Goal: Transaction & Acquisition: Purchase product/service

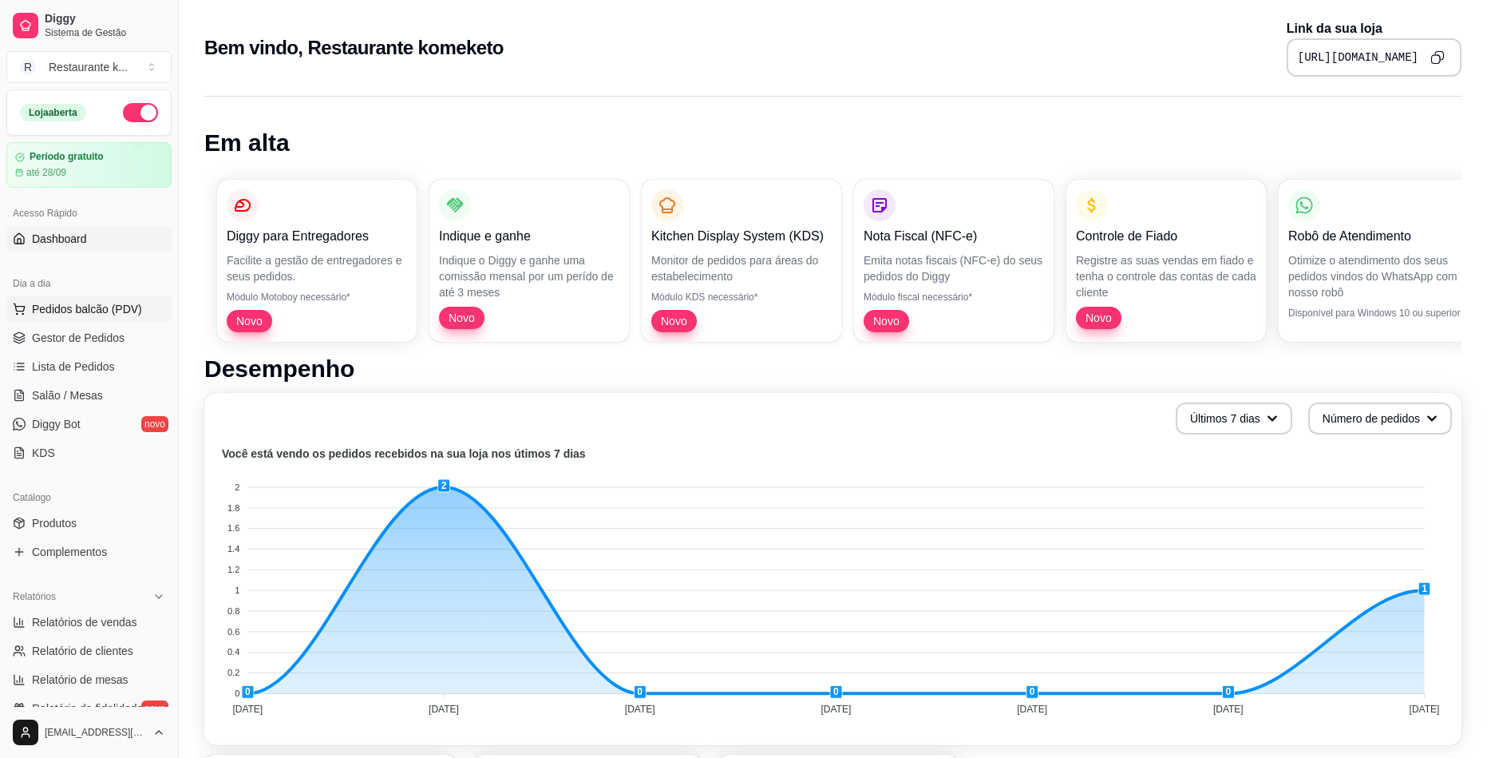
click at [102, 312] on span "Pedidos balcão (PDV)" at bounding box center [87, 309] width 110 height 16
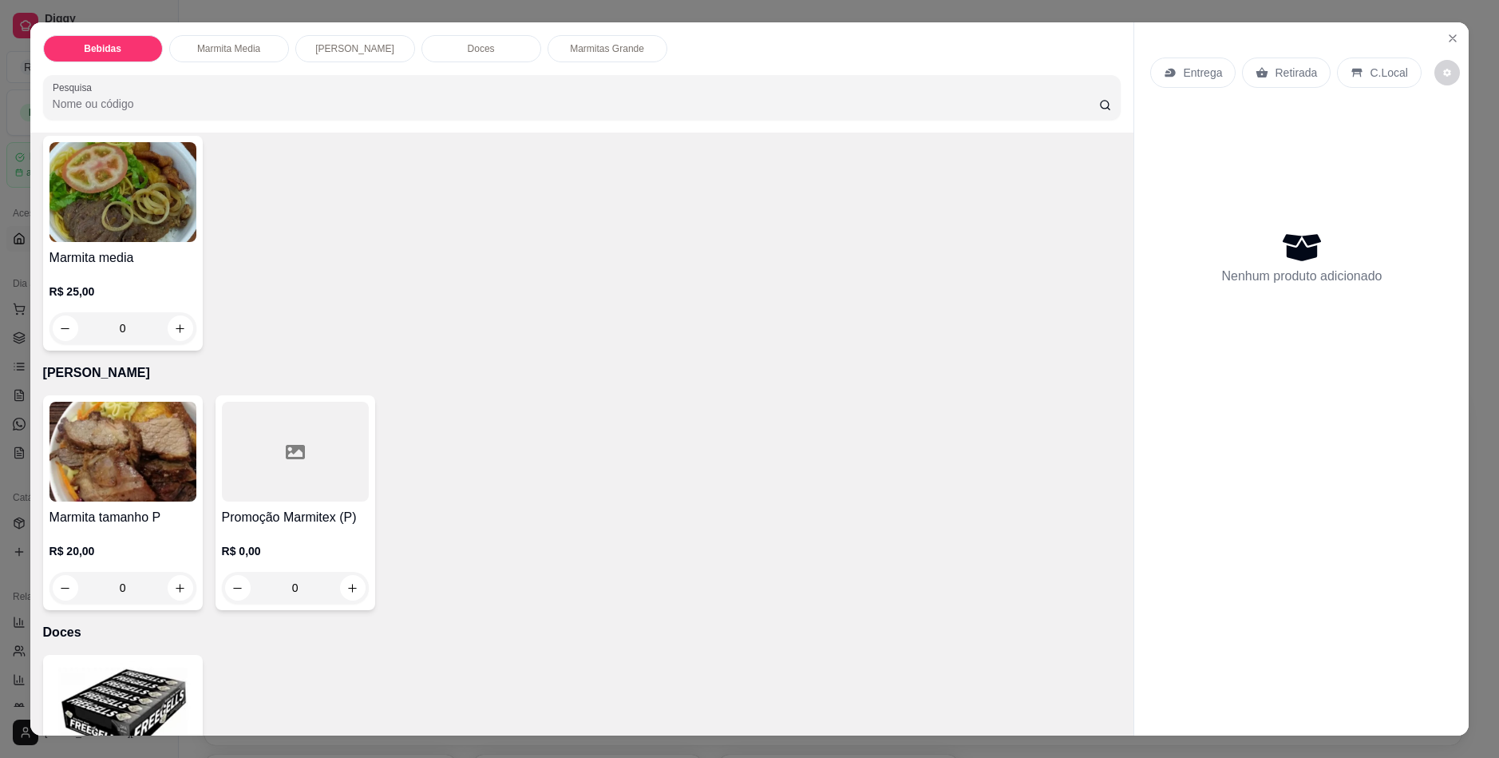
scroll to position [399, 0]
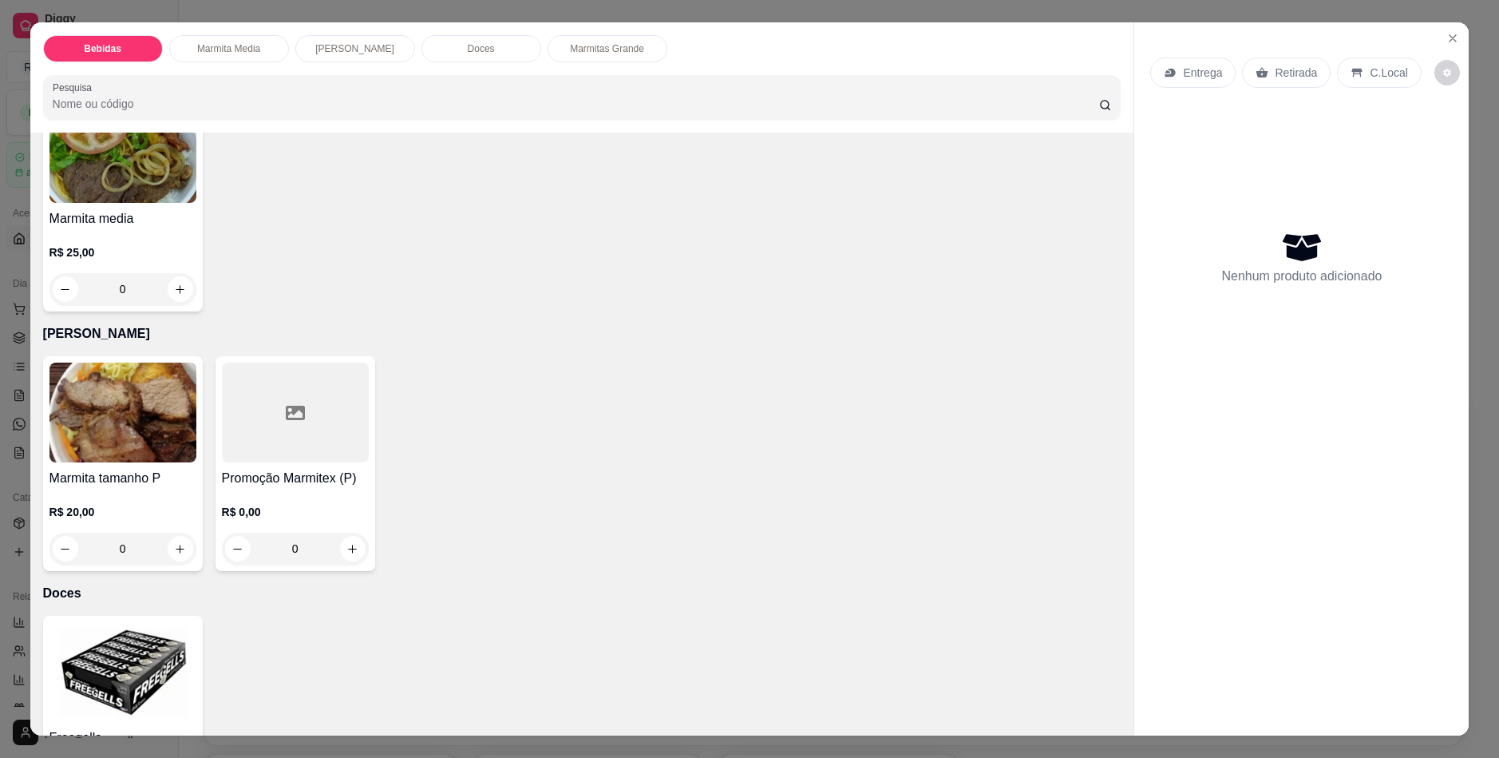
click at [176, 558] on div "0" at bounding box center [122, 548] width 147 height 32
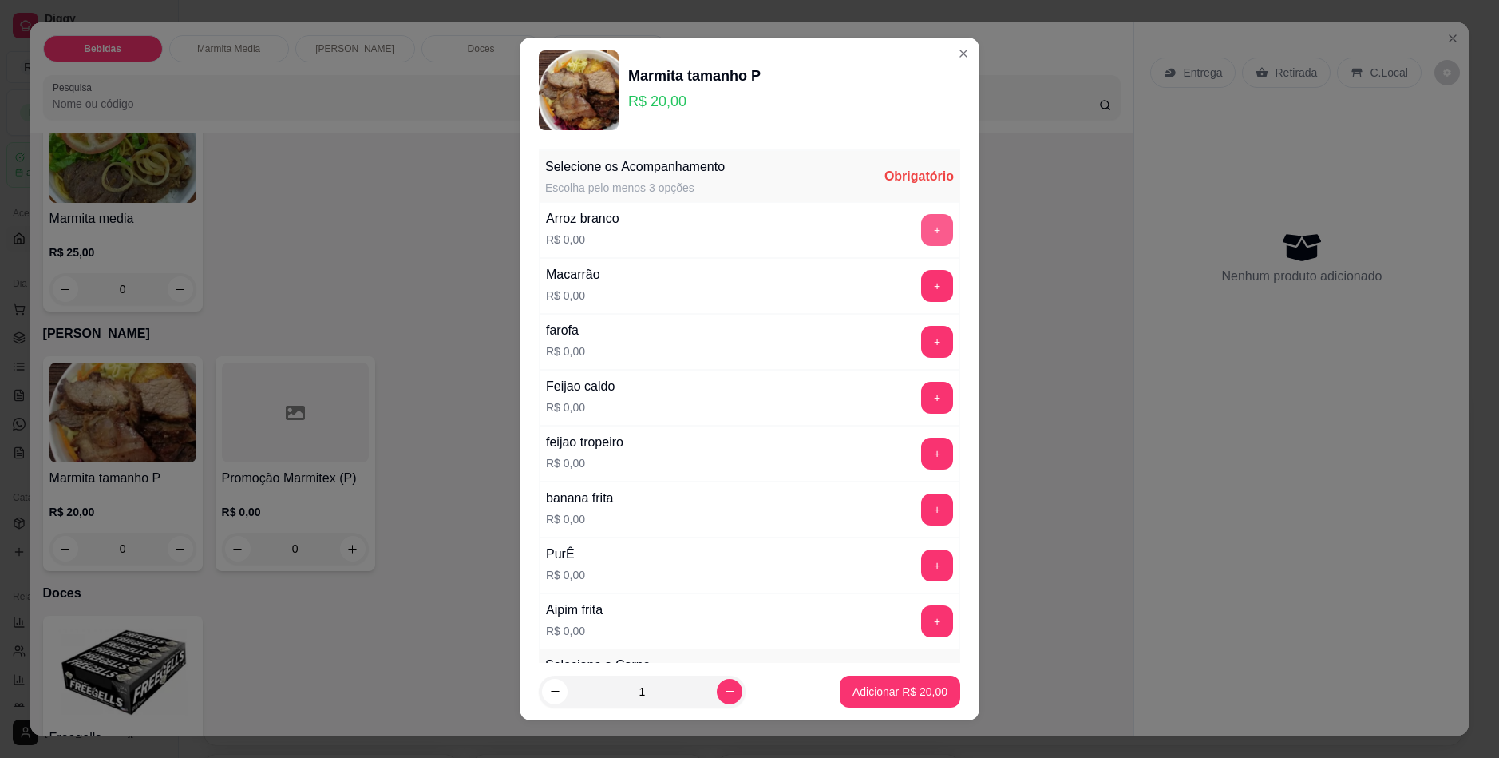
click at [921, 229] on button "+" at bounding box center [937, 230] width 32 height 32
click at [922, 457] on button "+" at bounding box center [937, 453] width 31 height 31
click at [922, 512] on button "+" at bounding box center [937, 509] width 31 height 31
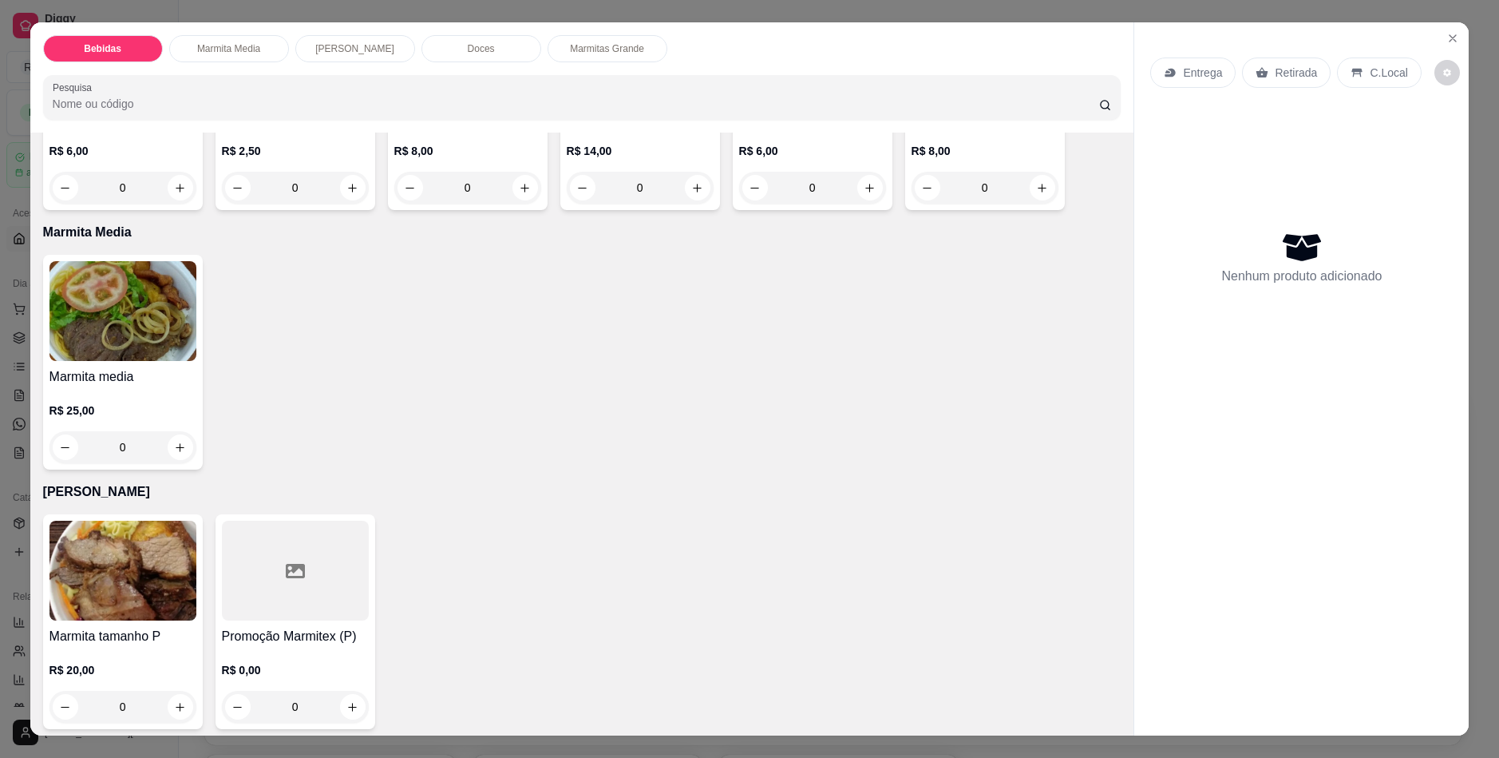
scroll to position [239, 0]
click at [1440, 44] on button "Close" at bounding box center [1453, 39] width 26 height 26
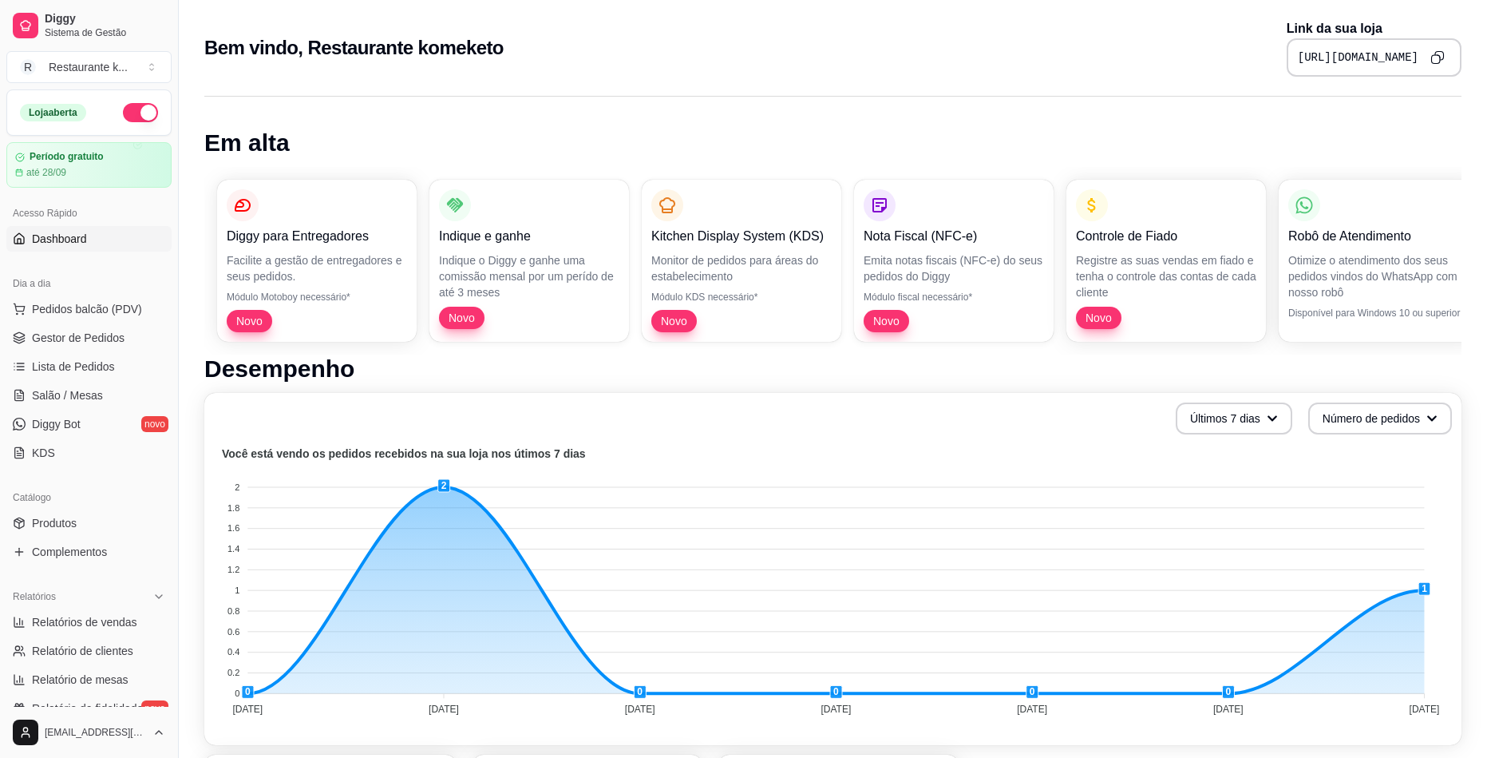
click at [1443, 41] on div "[URL][DOMAIN_NAME]" at bounding box center [1374, 57] width 175 height 38
click at [101, 314] on span "Pedidos balcão (PDV)" at bounding box center [87, 309] width 110 height 16
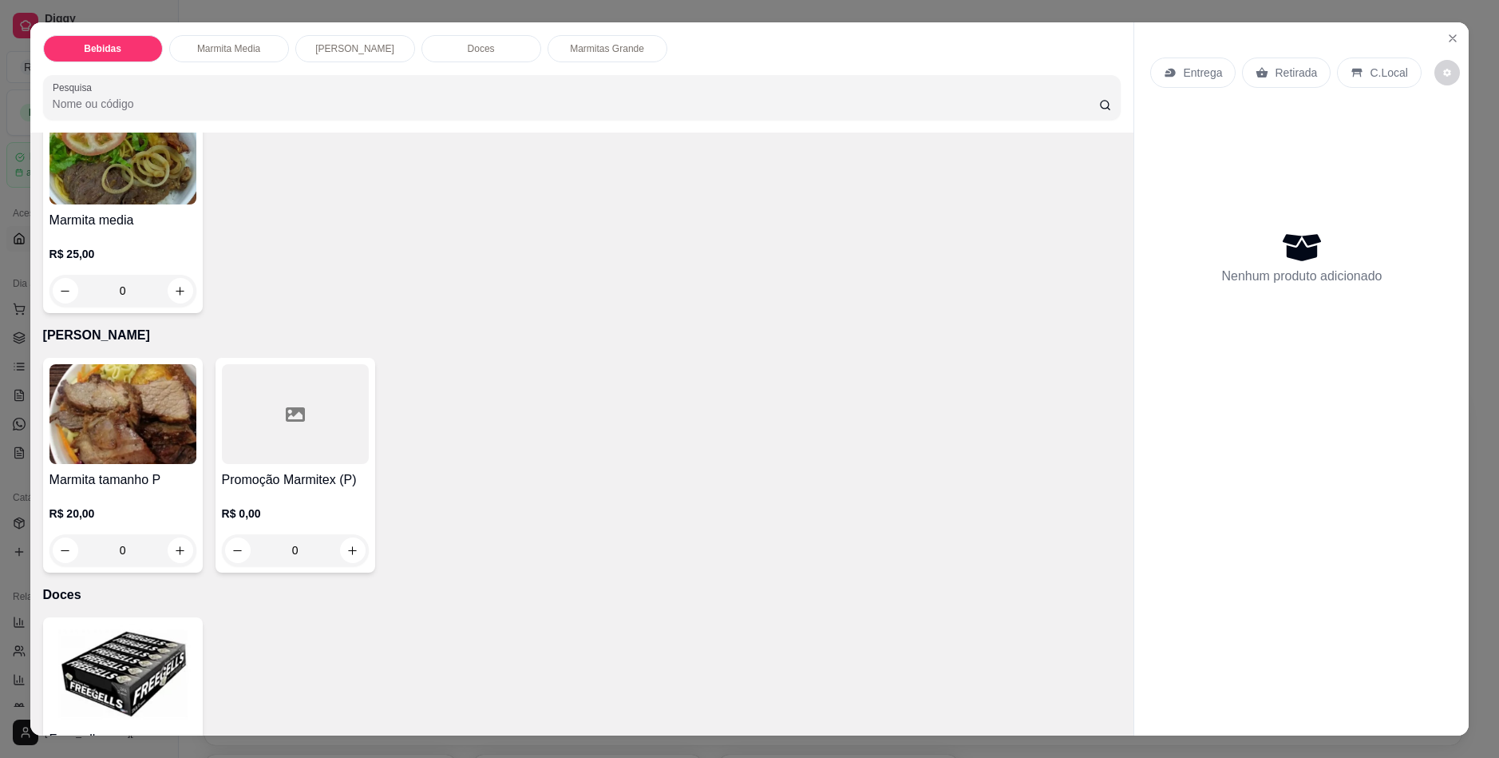
scroll to position [399, 0]
click at [169, 543] on div "0" at bounding box center [122, 548] width 147 height 32
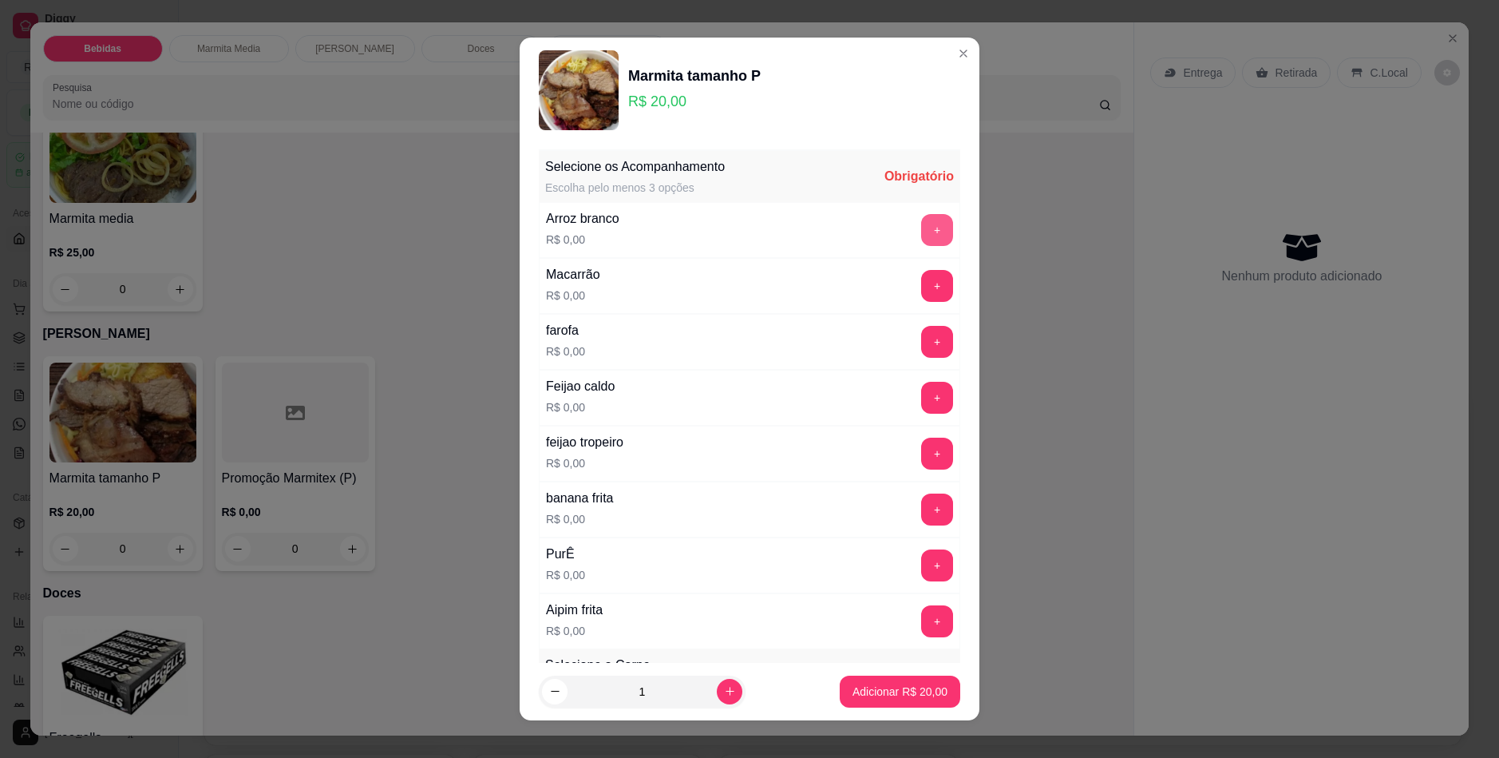
click at [921, 231] on button "+" at bounding box center [937, 230] width 32 height 32
click at [922, 445] on button "+" at bounding box center [937, 453] width 31 height 31
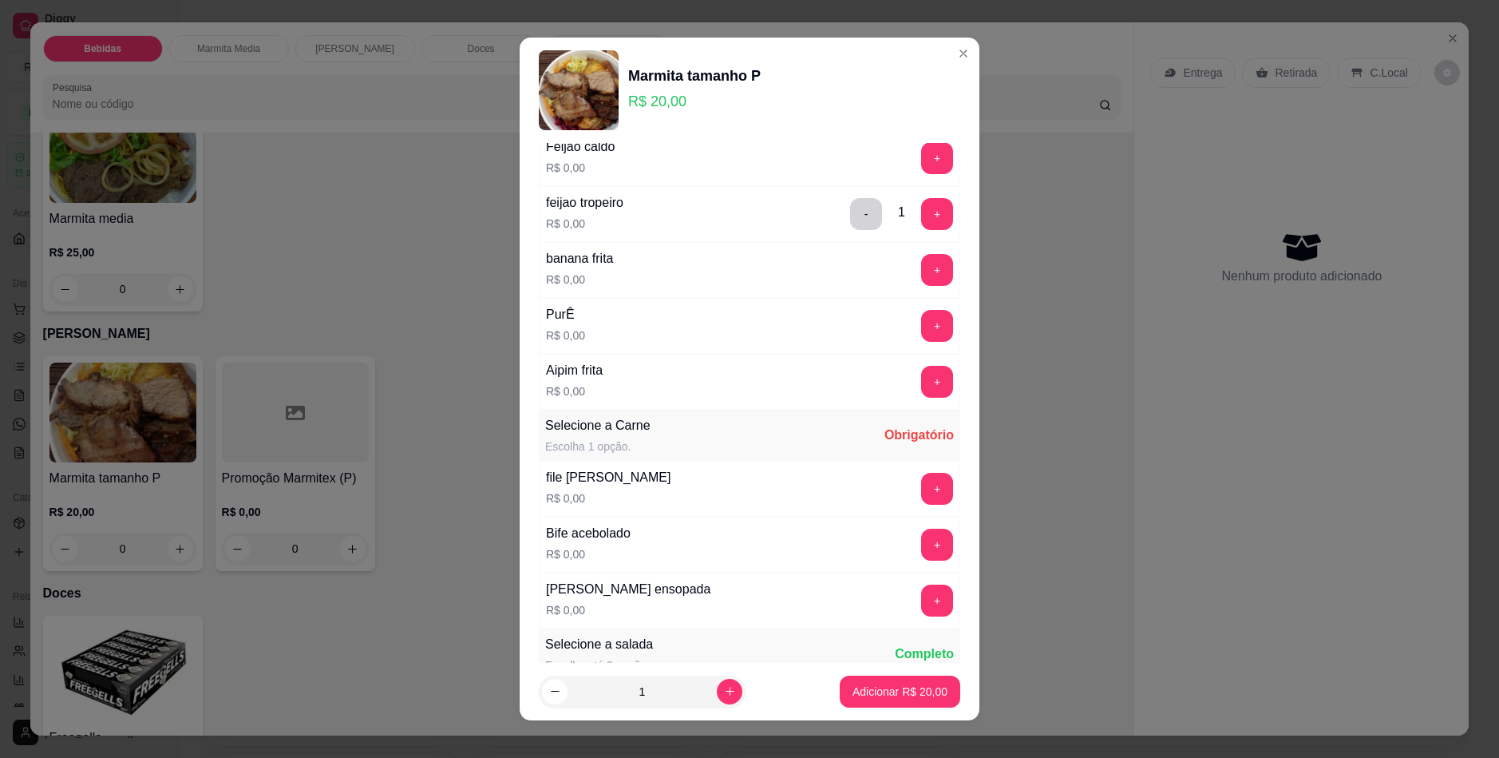
scroll to position [160, 0]
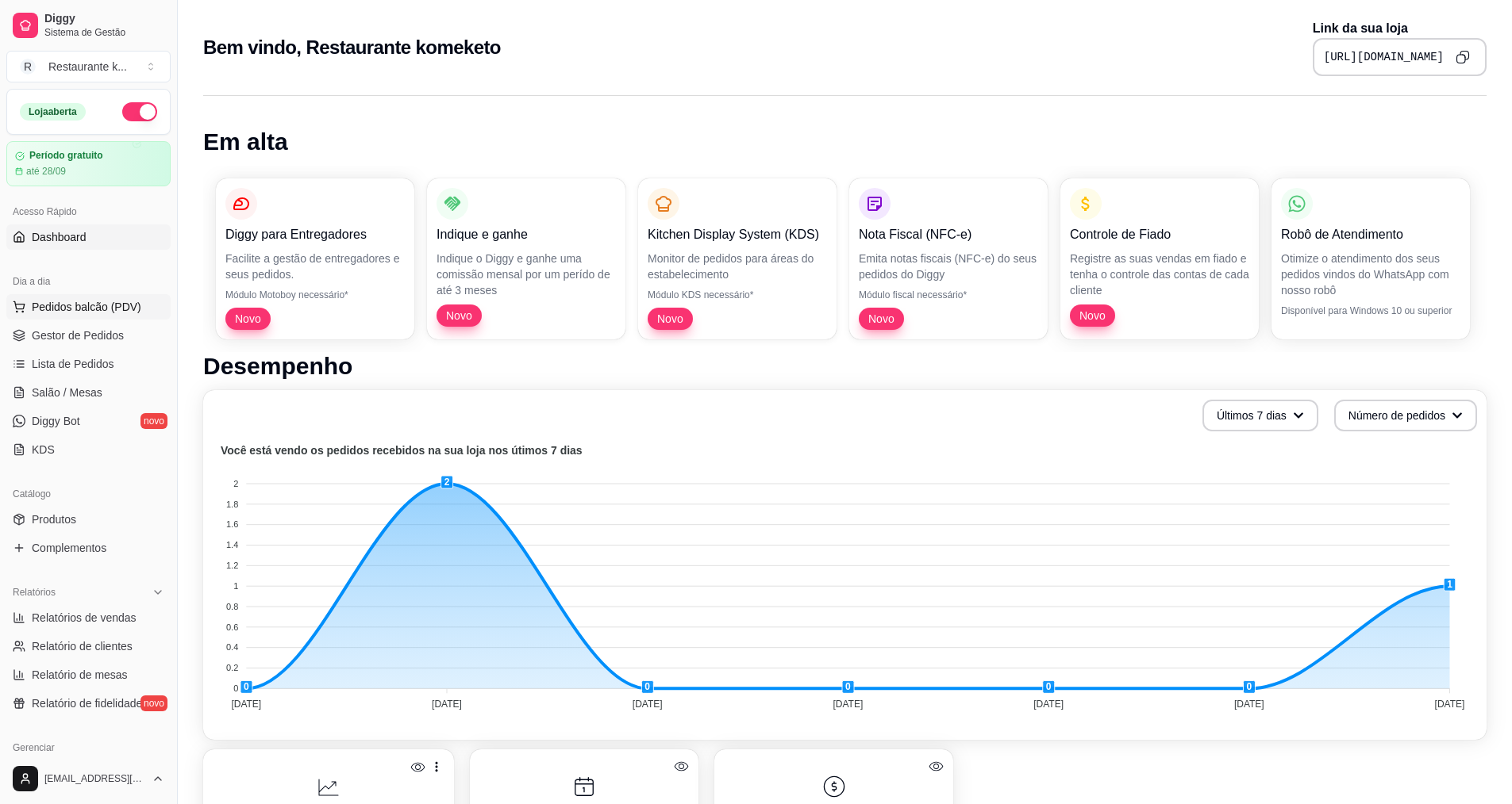
click at [84, 310] on span "Pedidos balcão (PDV)" at bounding box center [86, 307] width 109 height 16
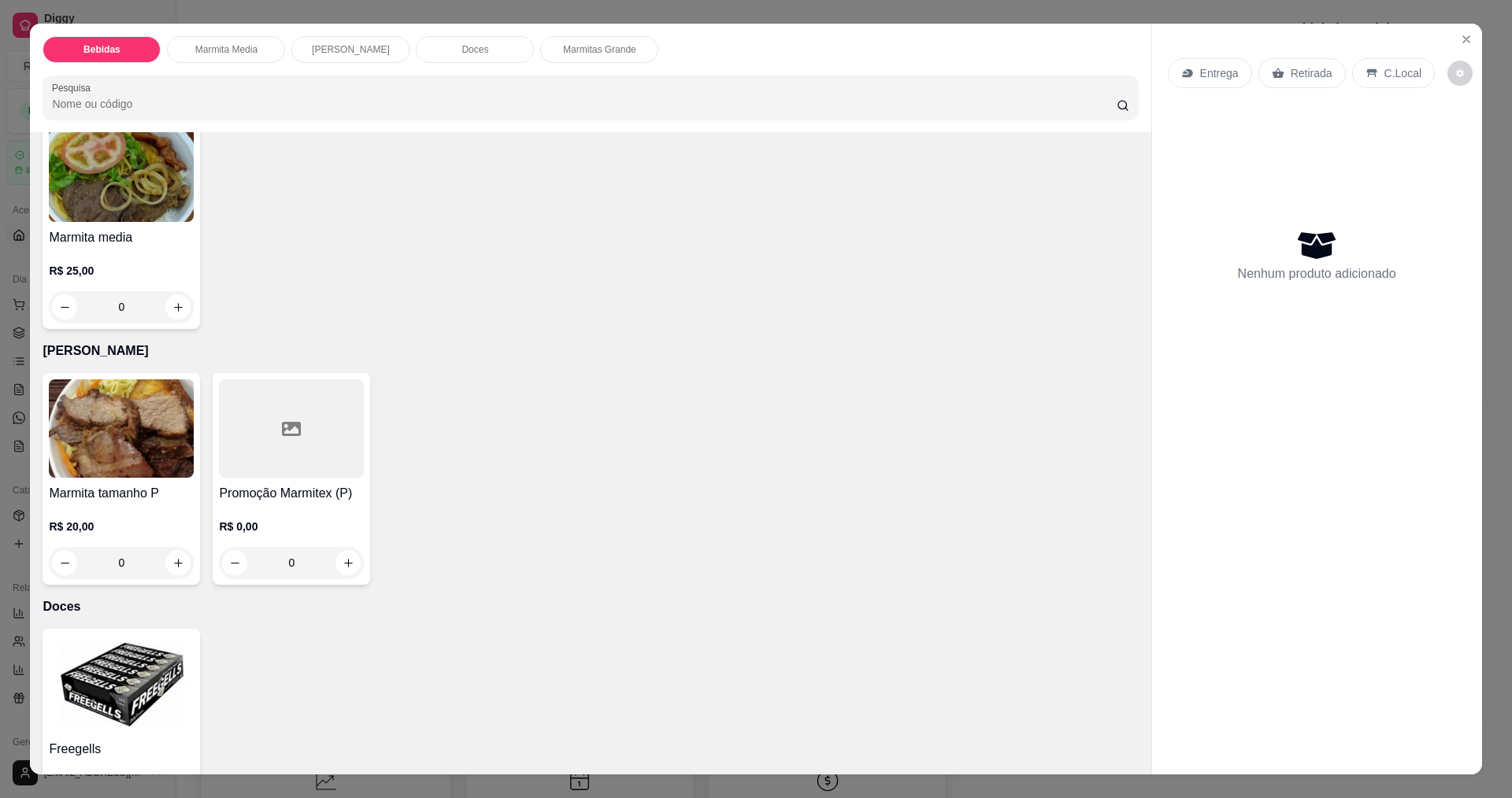
scroll to position [394, 0]
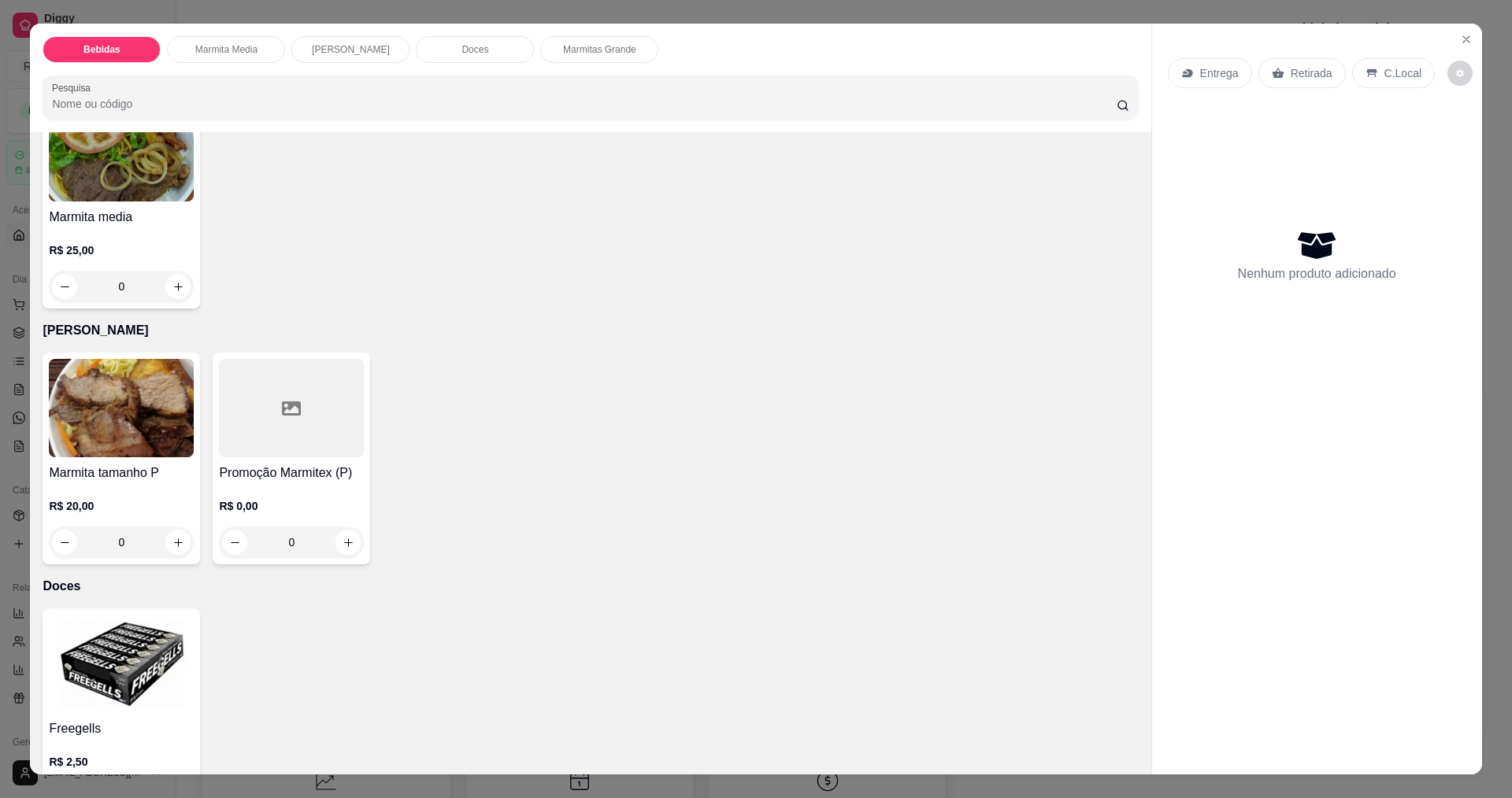
click at [179, 541] on div "0" at bounding box center [120, 543] width 145 height 32
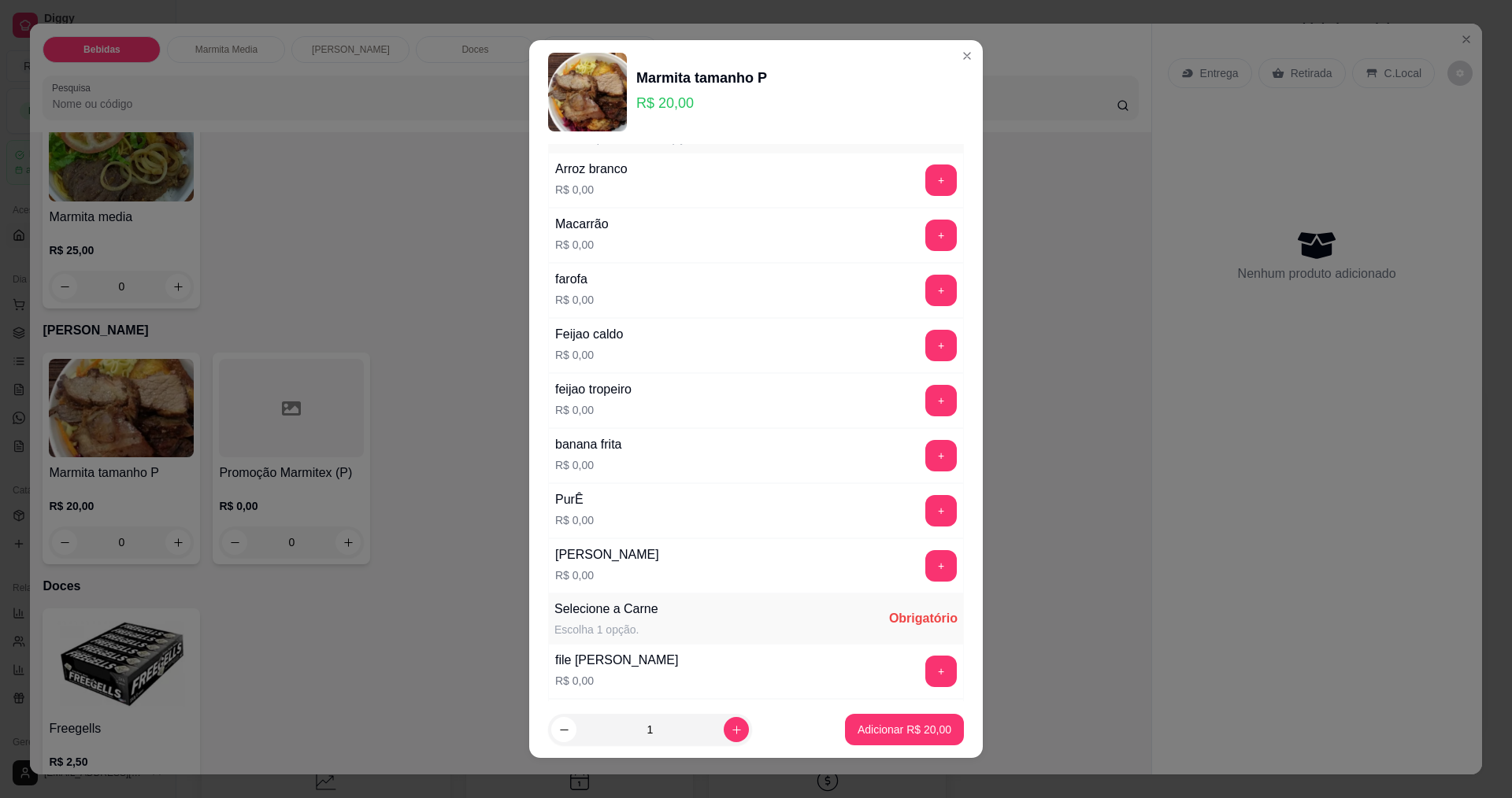
scroll to position [0, 0]
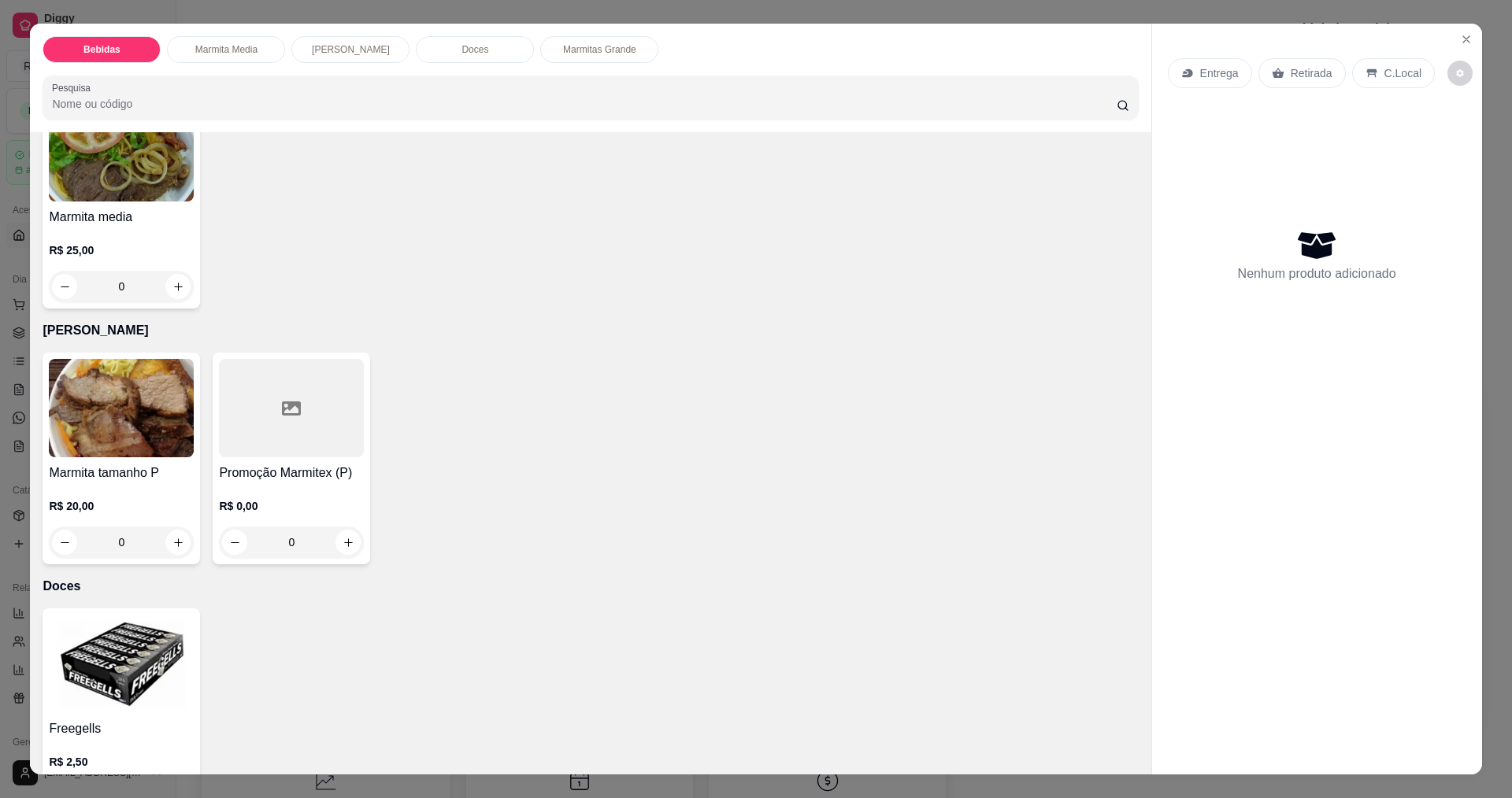
click at [178, 541] on div "0" at bounding box center [120, 543] width 145 height 32
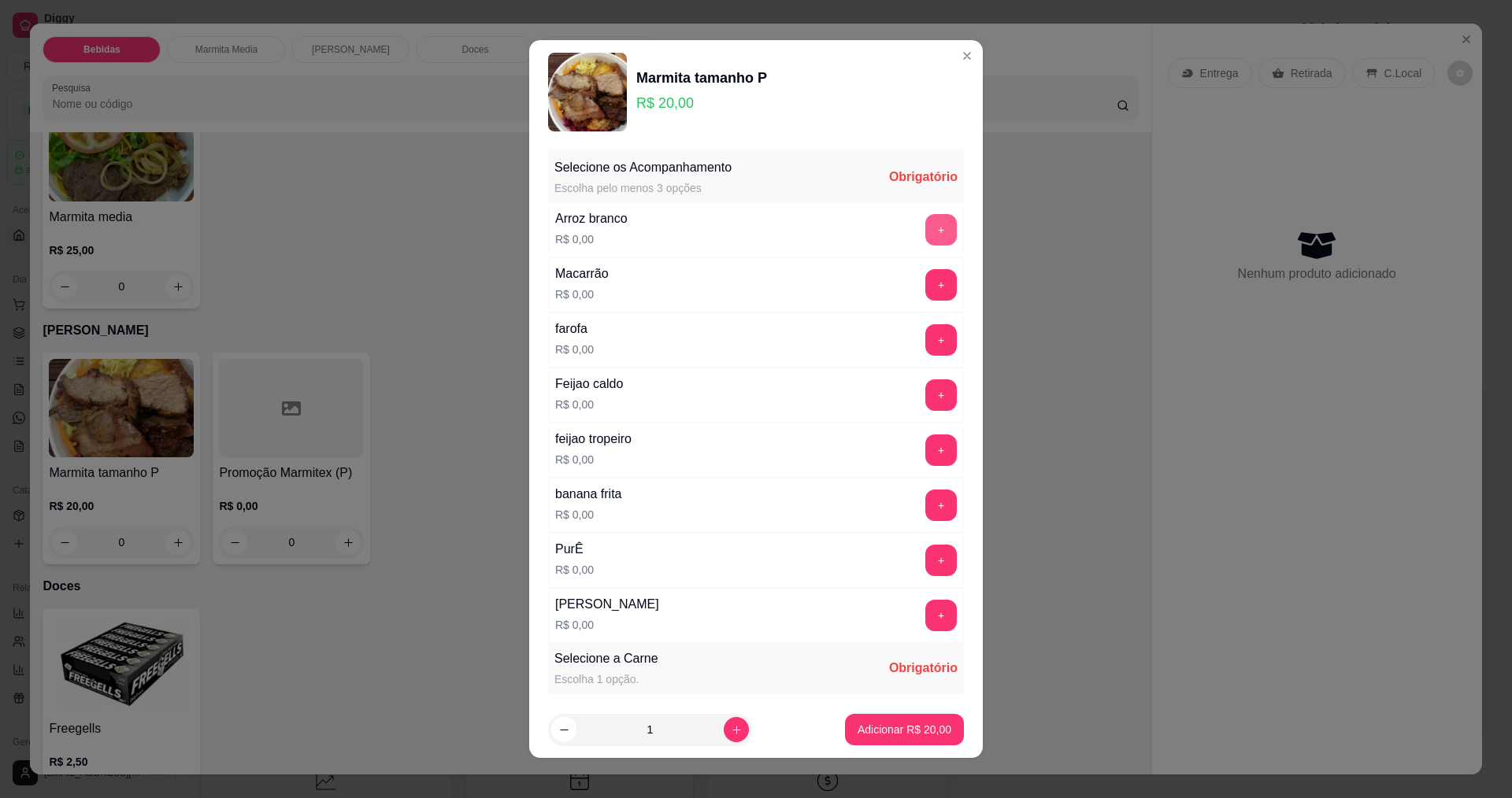
click at [925, 225] on button "+" at bounding box center [941, 230] width 32 height 32
click at [925, 450] on button "+" at bounding box center [941, 451] width 32 height 32
click at [915, 525] on div "banana frita R$ 0,00 +" at bounding box center [756, 506] width 415 height 55
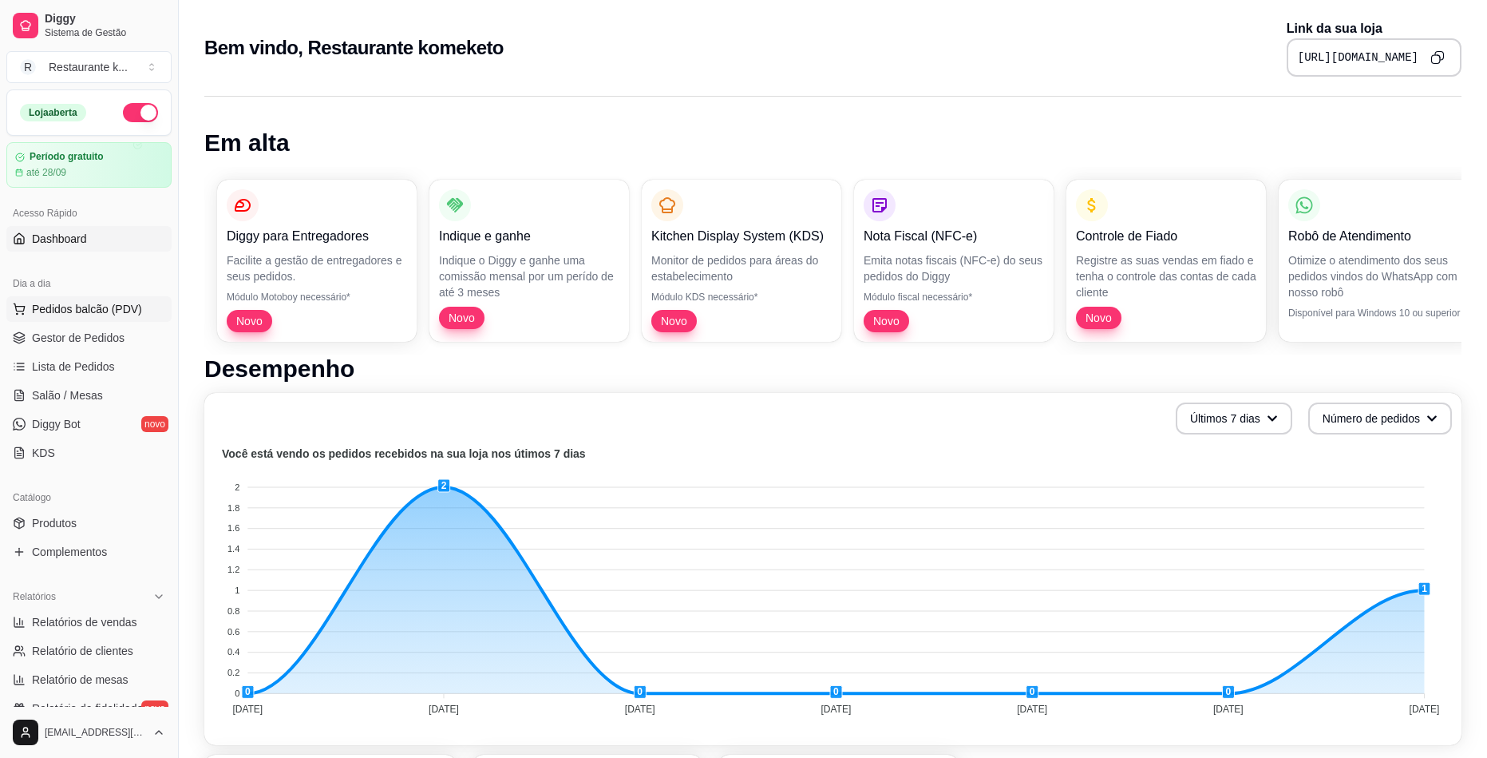
click at [118, 319] on button "Pedidos balcão (PDV)" at bounding box center [88, 309] width 165 height 26
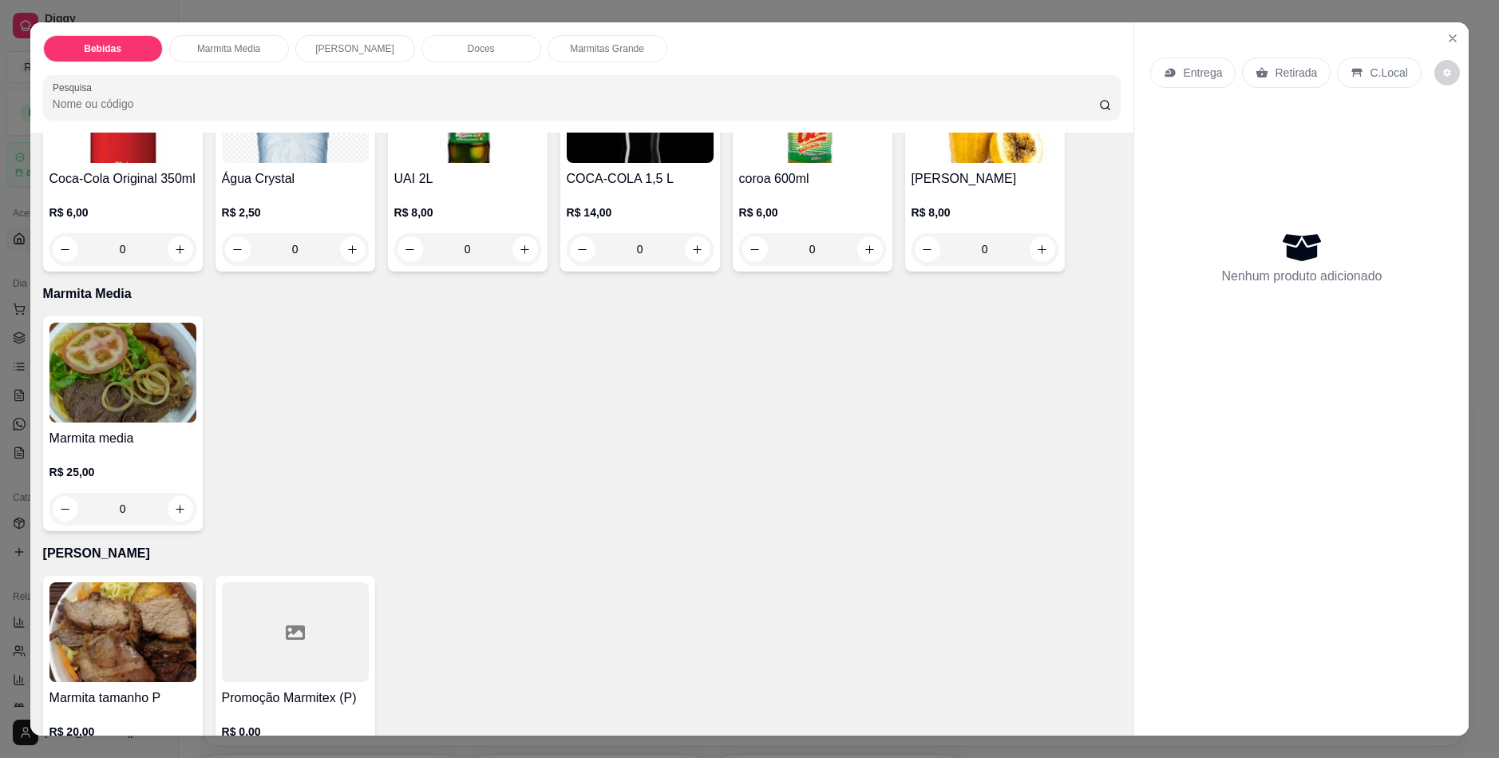
scroll to position [479, 0]
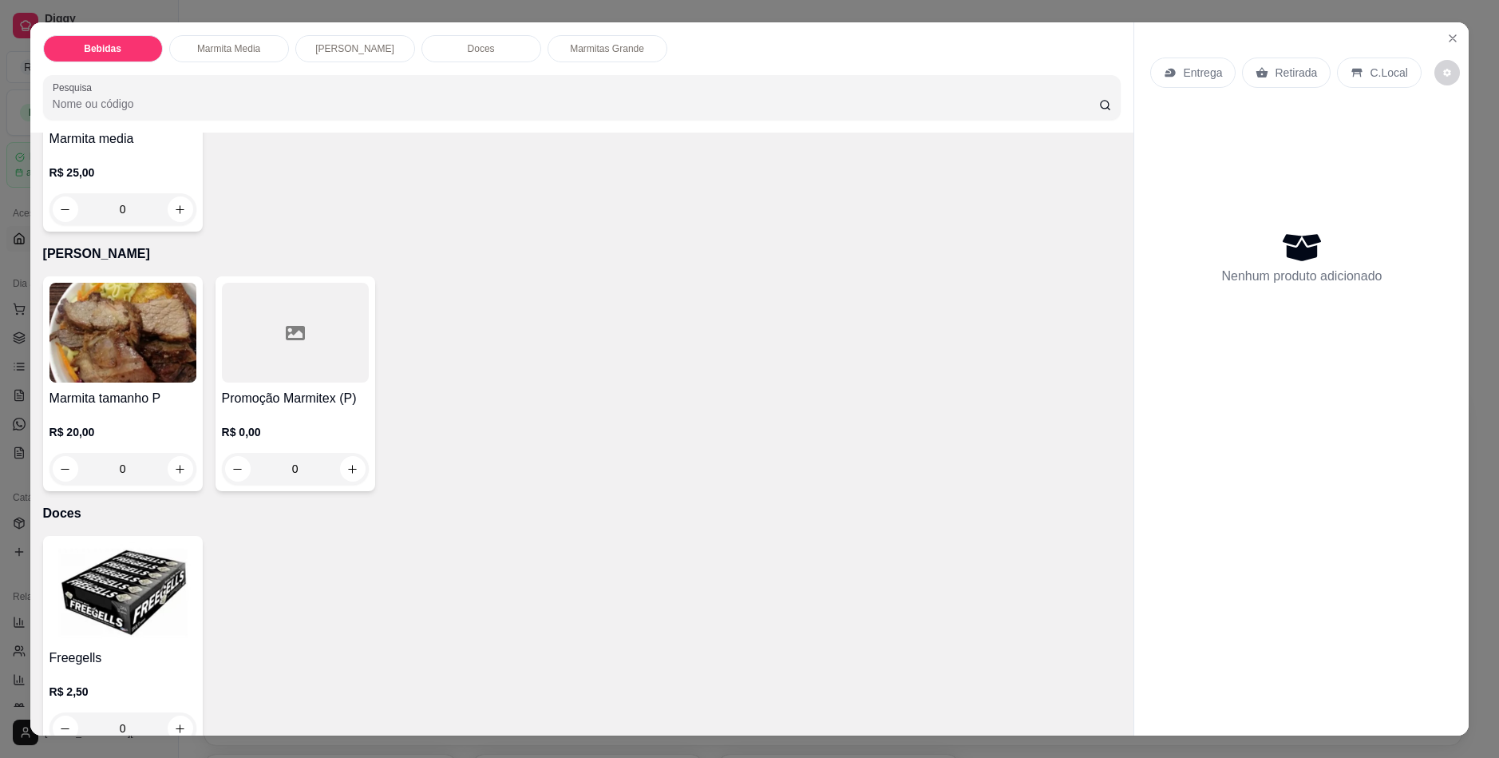
click at [171, 457] on div "0" at bounding box center [122, 469] width 147 height 32
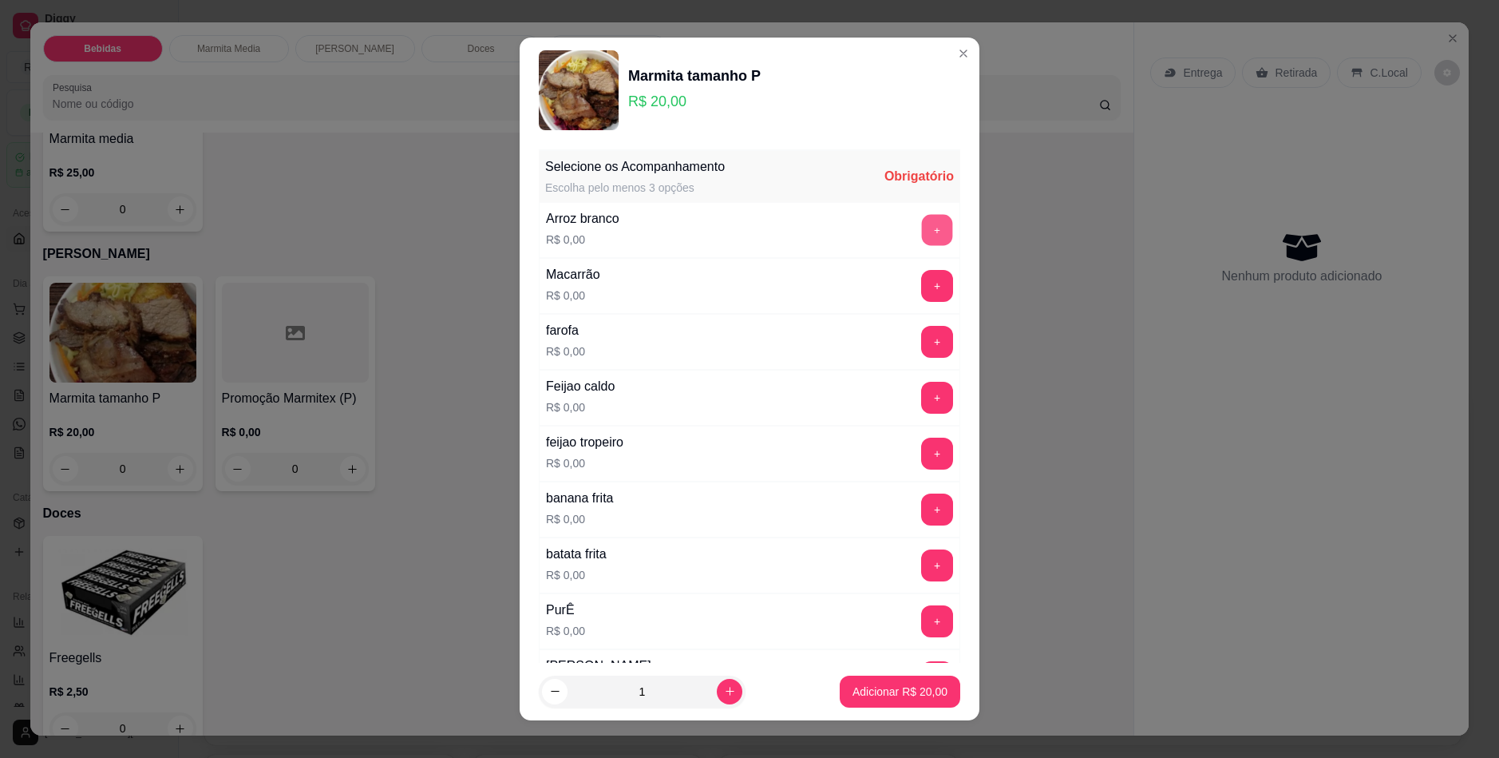
click at [922, 224] on button "+" at bounding box center [937, 230] width 31 height 31
click at [922, 456] on button "+" at bounding box center [937, 453] width 31 height 31
click at [921, 517] on button "+" at bounding box center [937, 509] width 32 height 32
click at [921, 563] on button "+" at bounding box center [937, 565] width 32 height 32
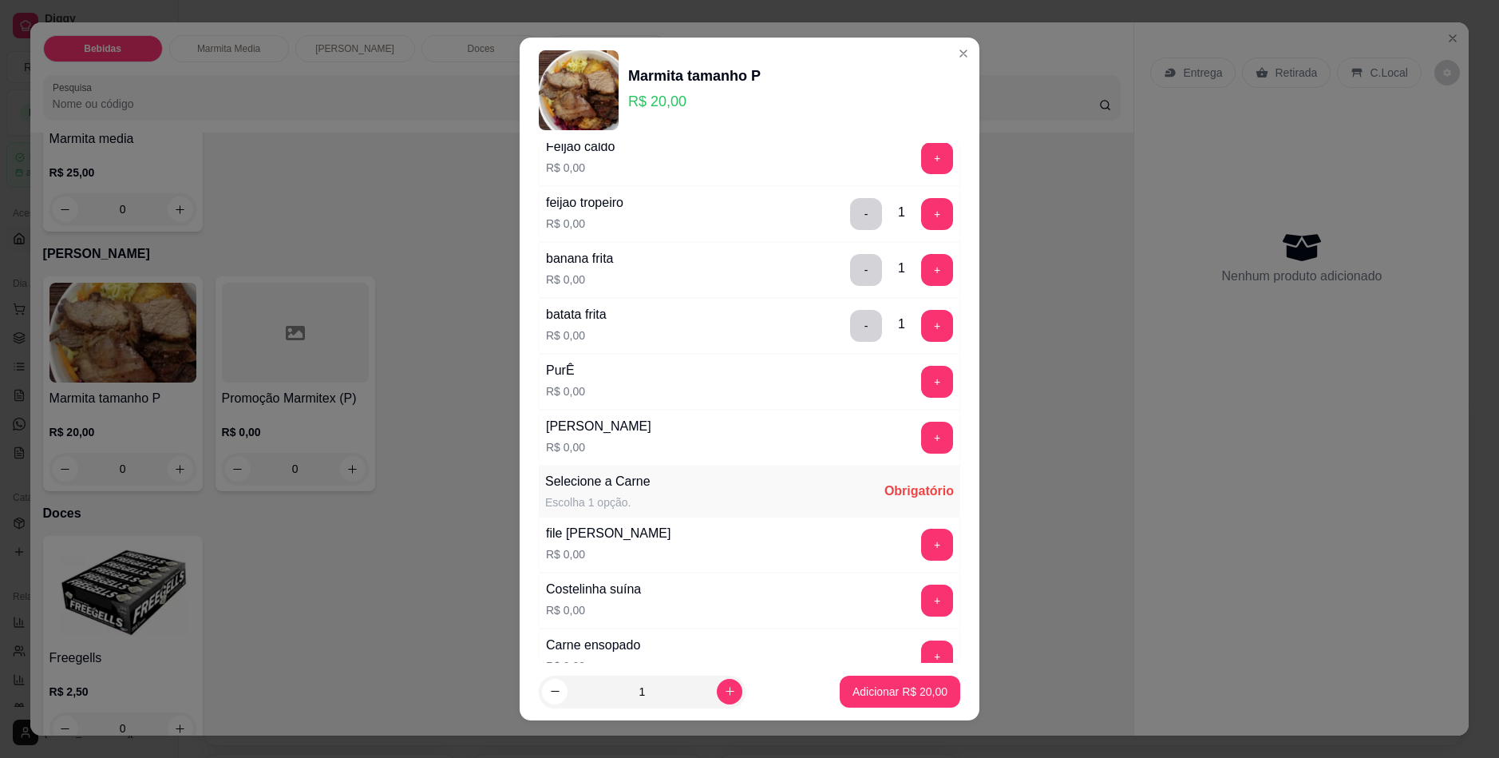
scroll to position [319, 0]
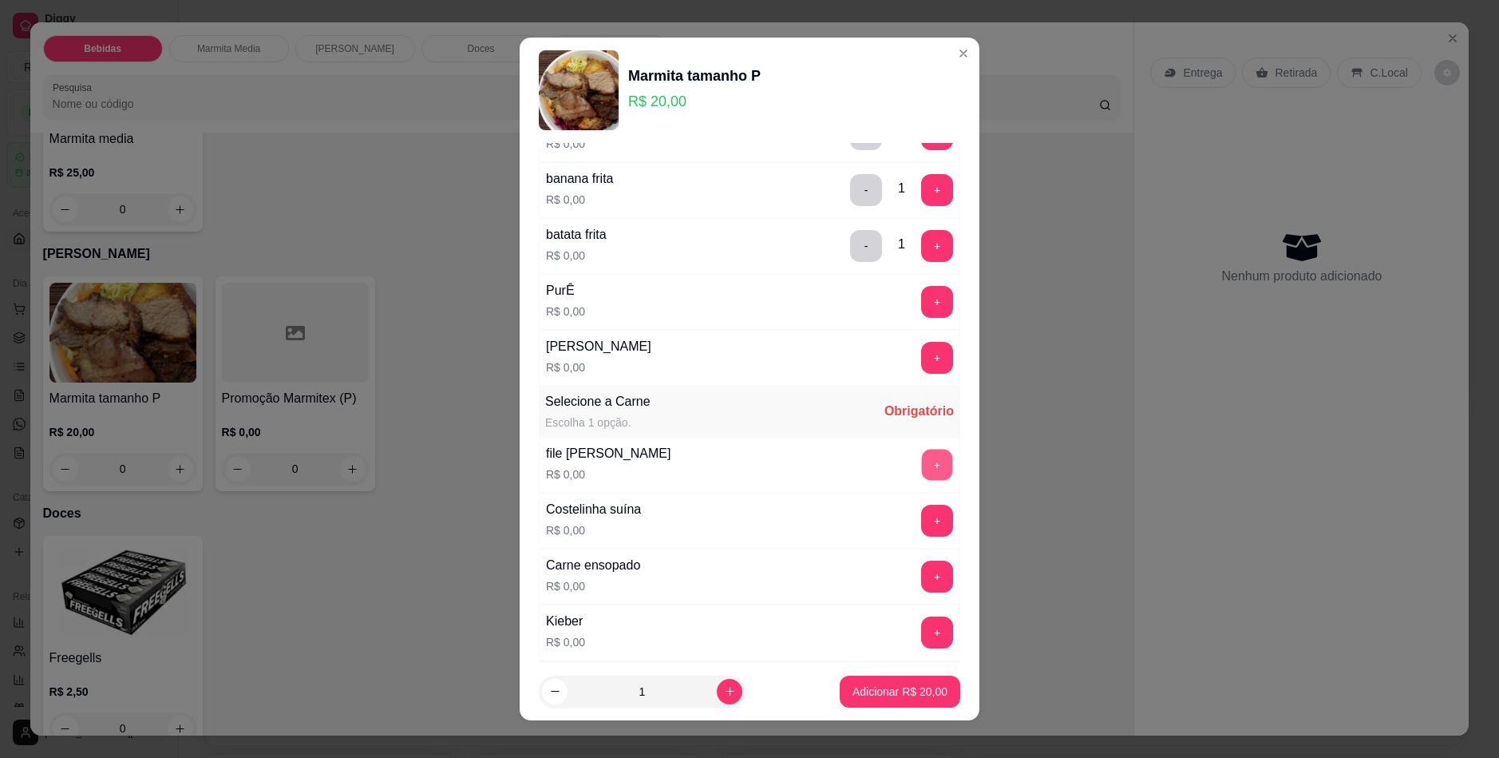
click at [922, 473] on button "+" at bounding box center [937, 464] width 31 height 31
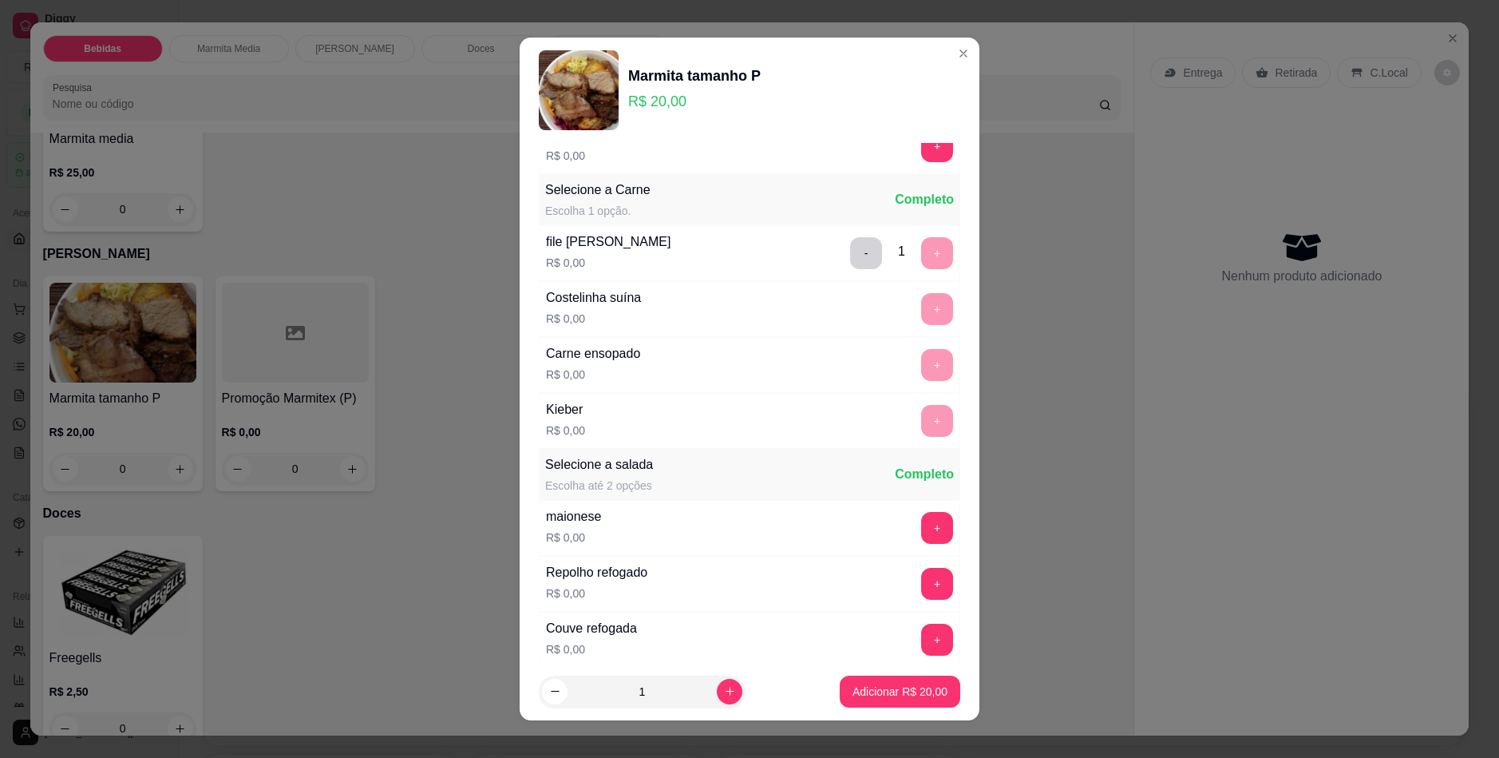
scroll to position [639, 0]
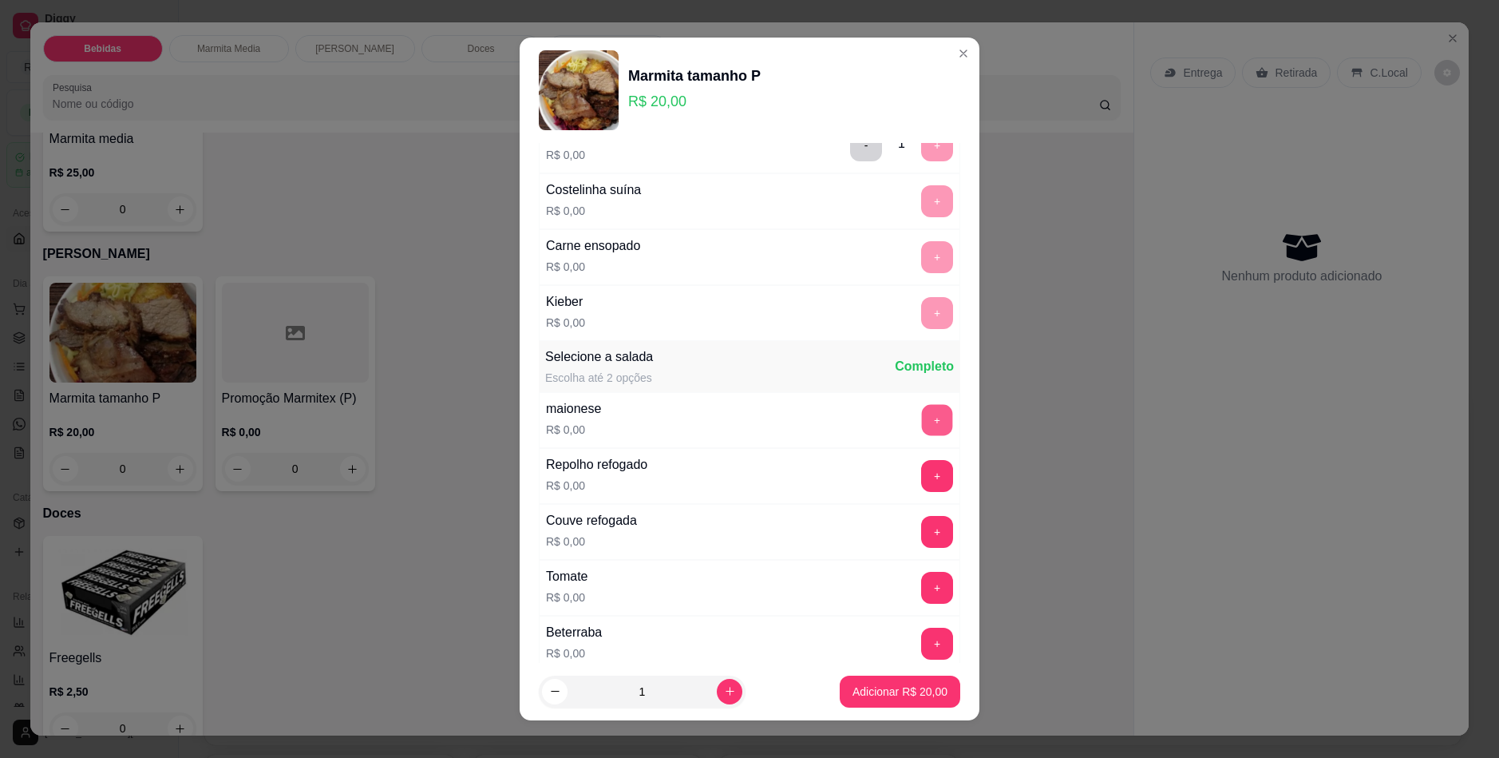
click at [922, 421] on button "+" at bounding box center [937, 420] width 31 height 31
click at [922, 536] on button "+" at bounding box center [937, 531] width 31 height 31
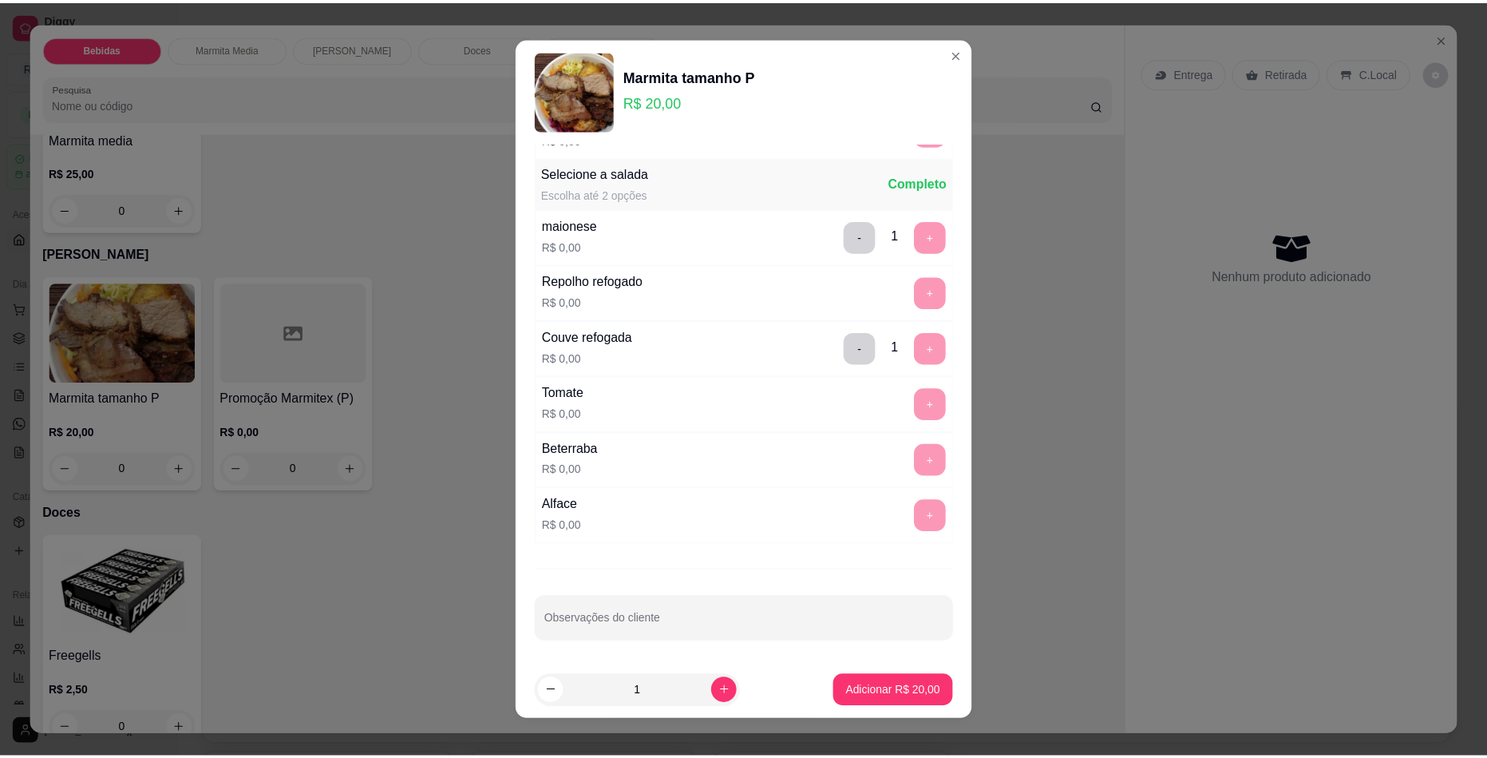
scroll to position [823, 0]
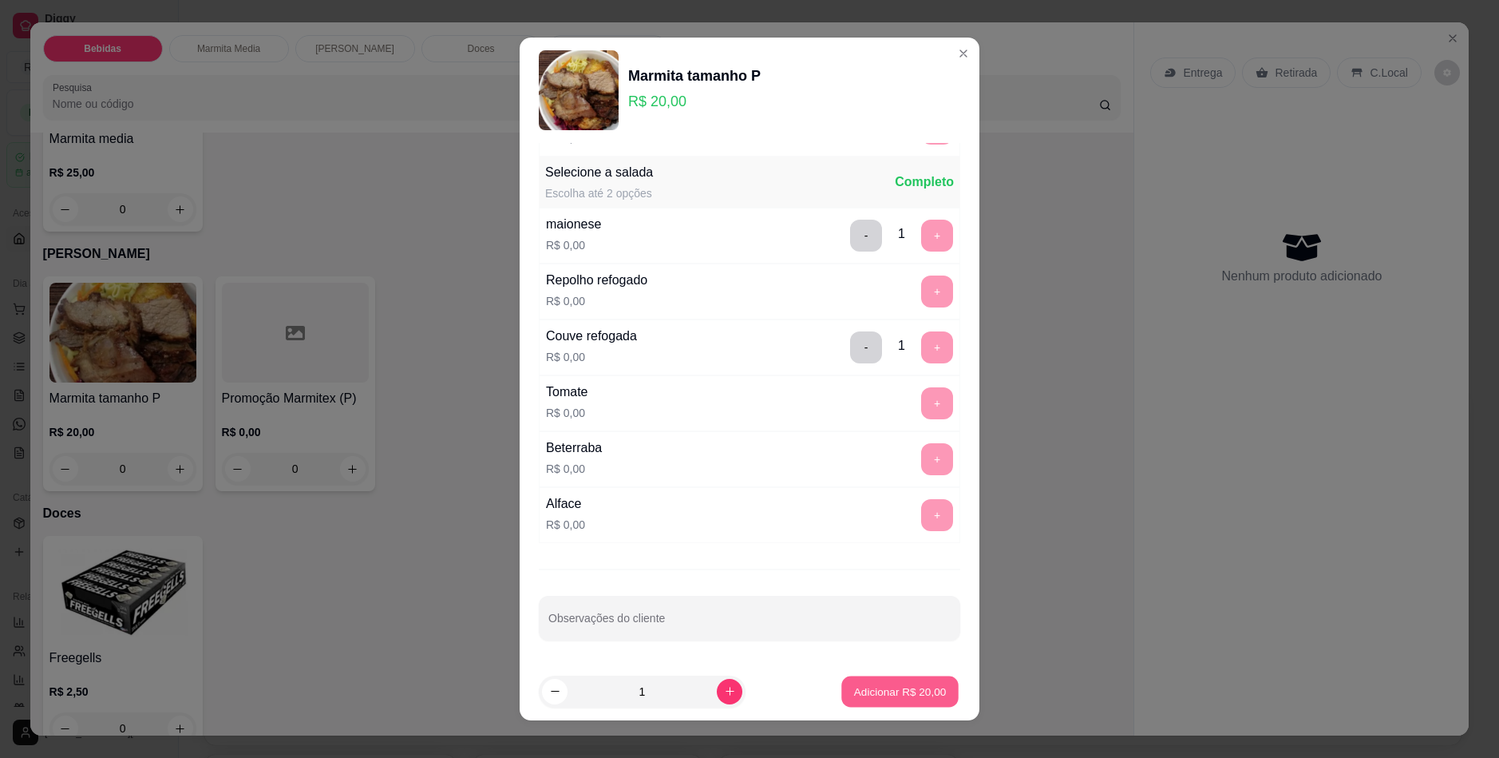
click at [890, 690] on p "Adicionar R$ 20,00" at bounding box center [900, 690] width 93 height 15
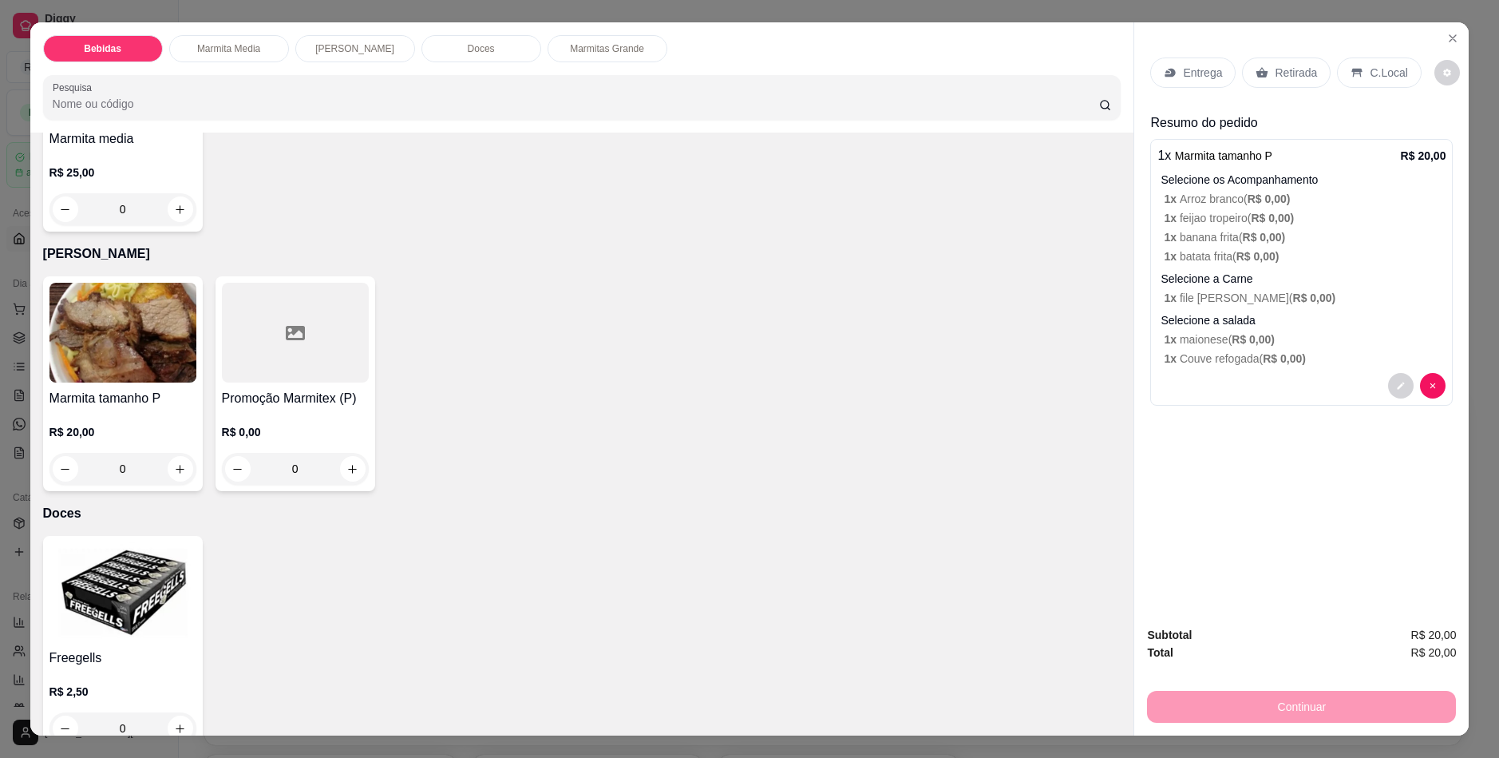
click at [1277, 73] on p "Retirada" at bounding box center [1296, 73] width 42 height 16
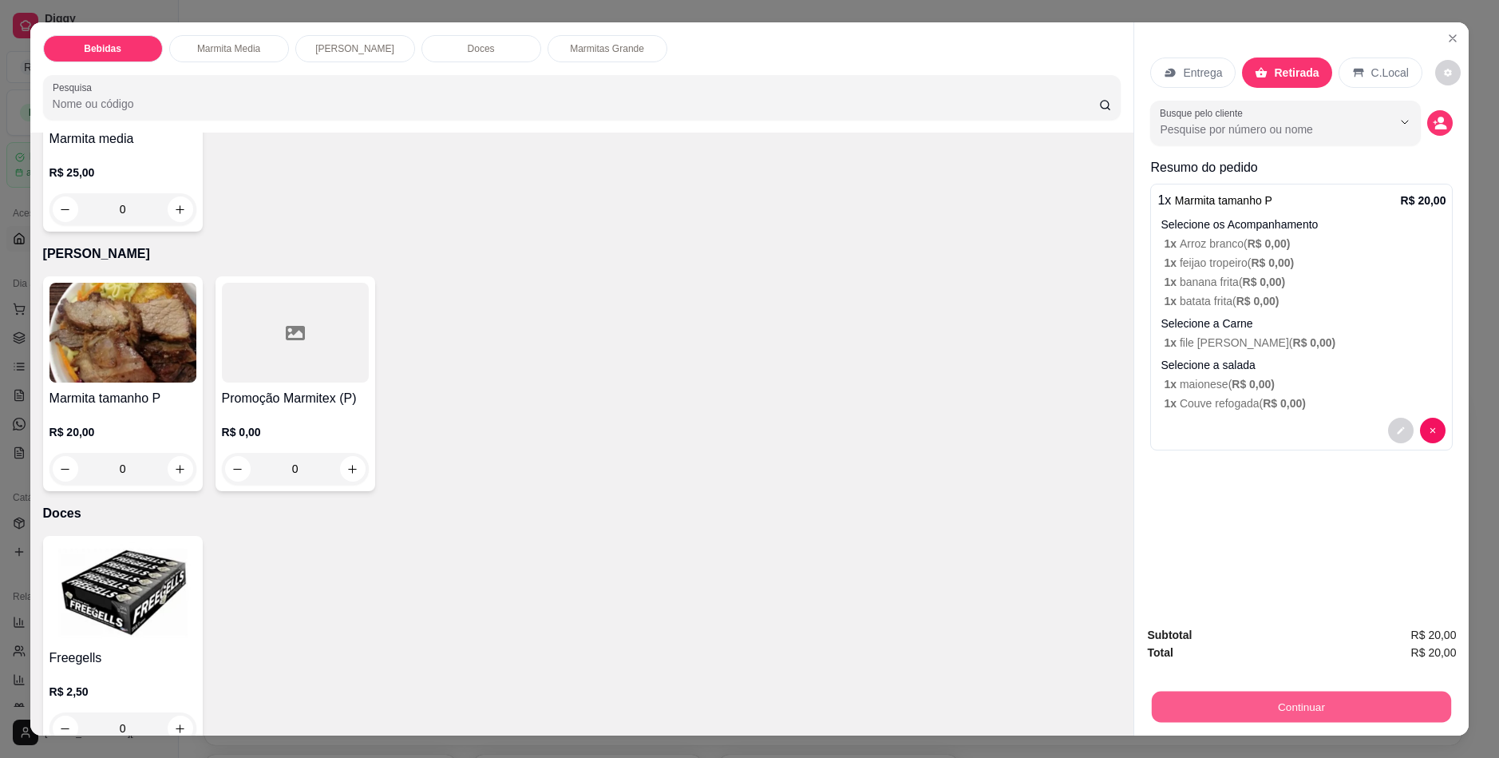
click at [1339, 709] on button "Continuar" at bounding box center [1301, 705] width 299 height 31
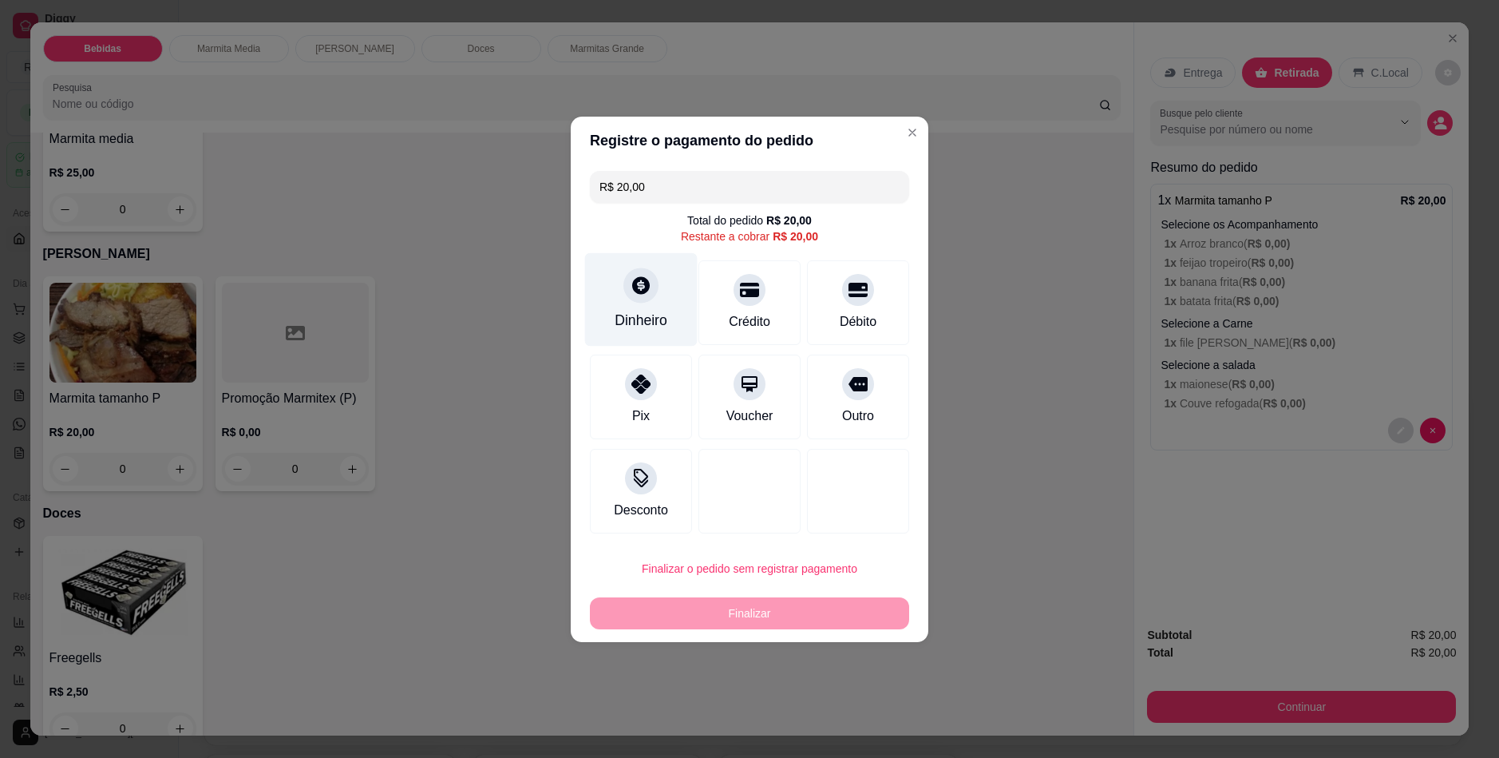
click at [631, 279] on icon at bounding box center [641, 285] width 21 height 21
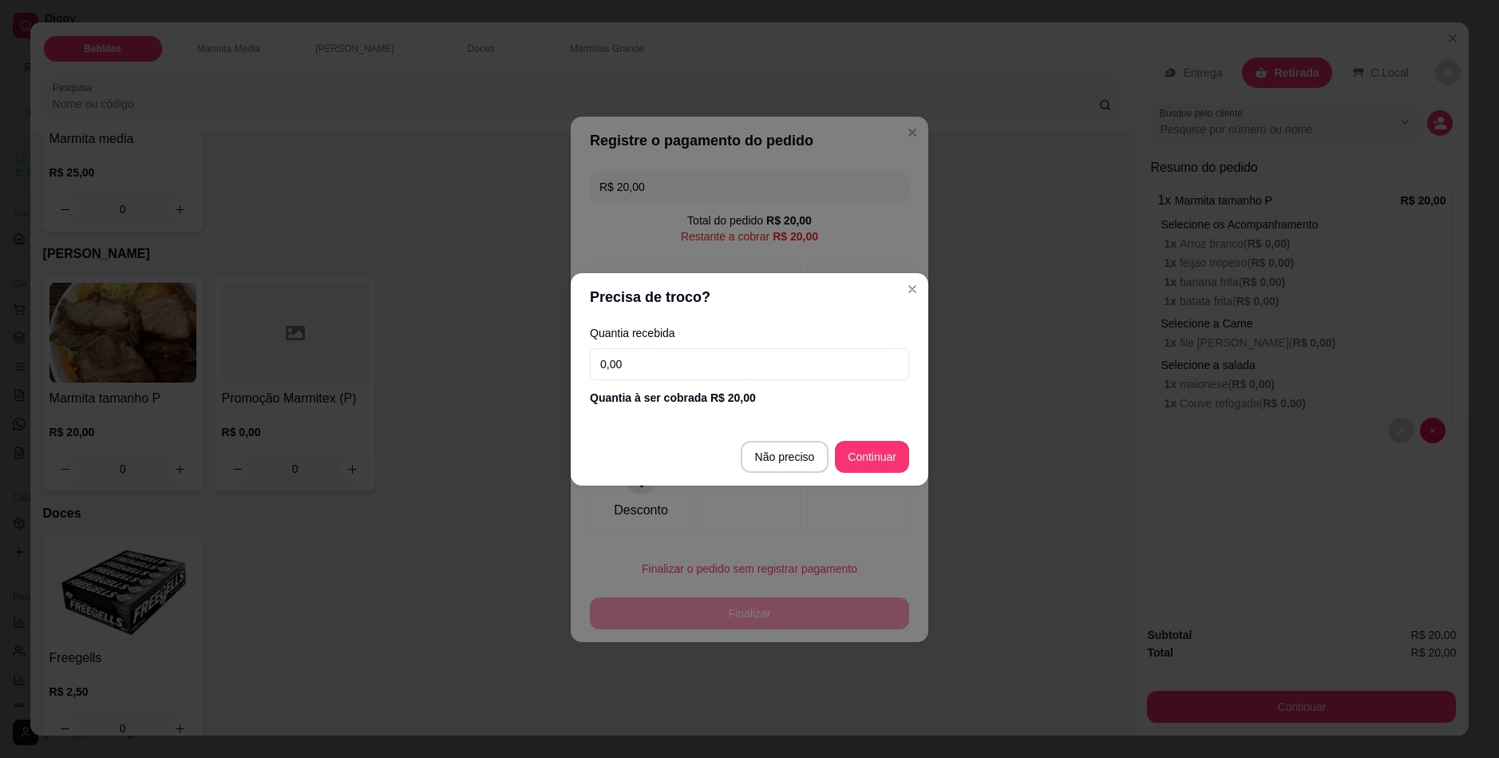
click at [699, 370] on input "0,00" at bounding box center [749, 364] width 319 height 32
type input "20,00"
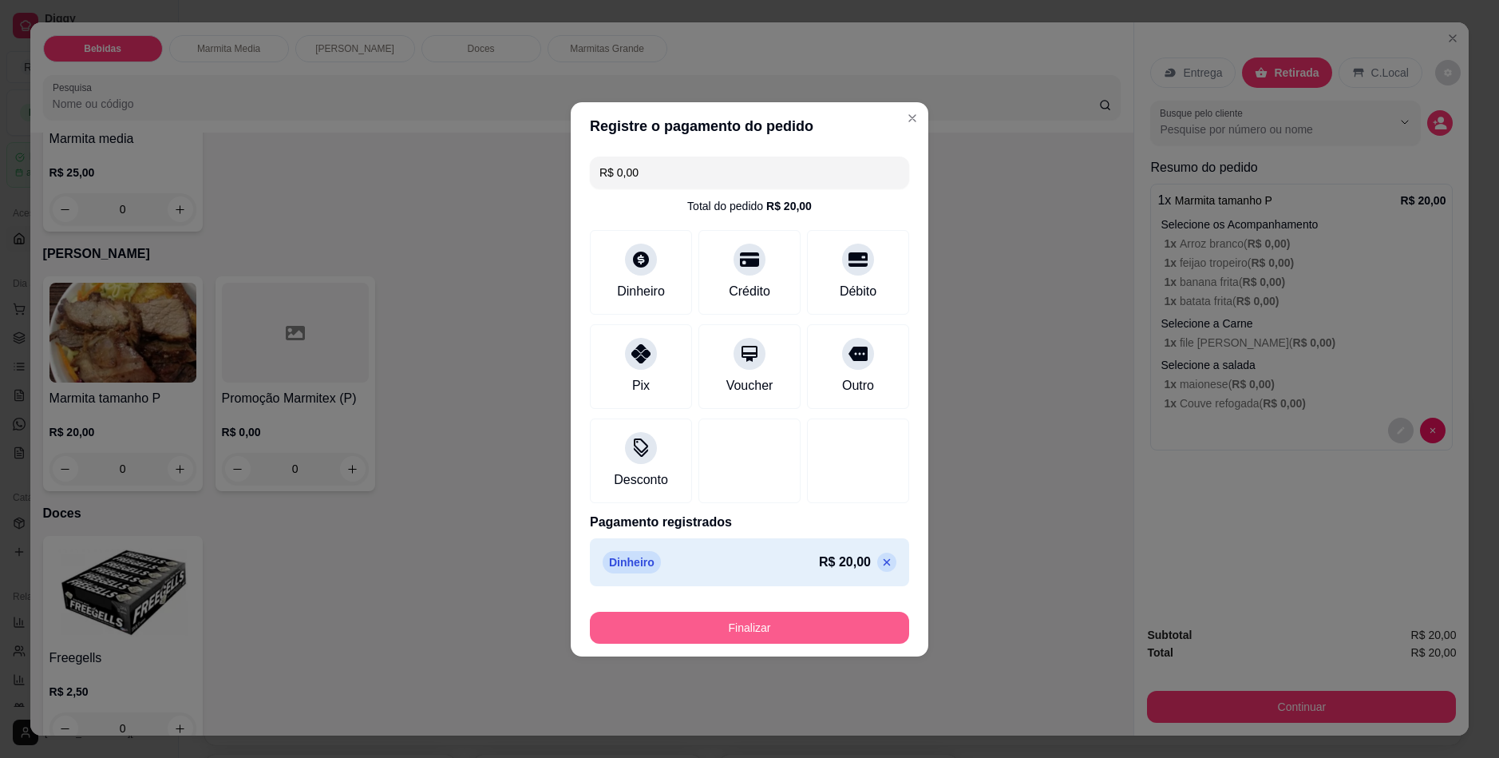
click at [727, 623] on button "Finalizar" at bounding box center [749, 627] width 319 height 32
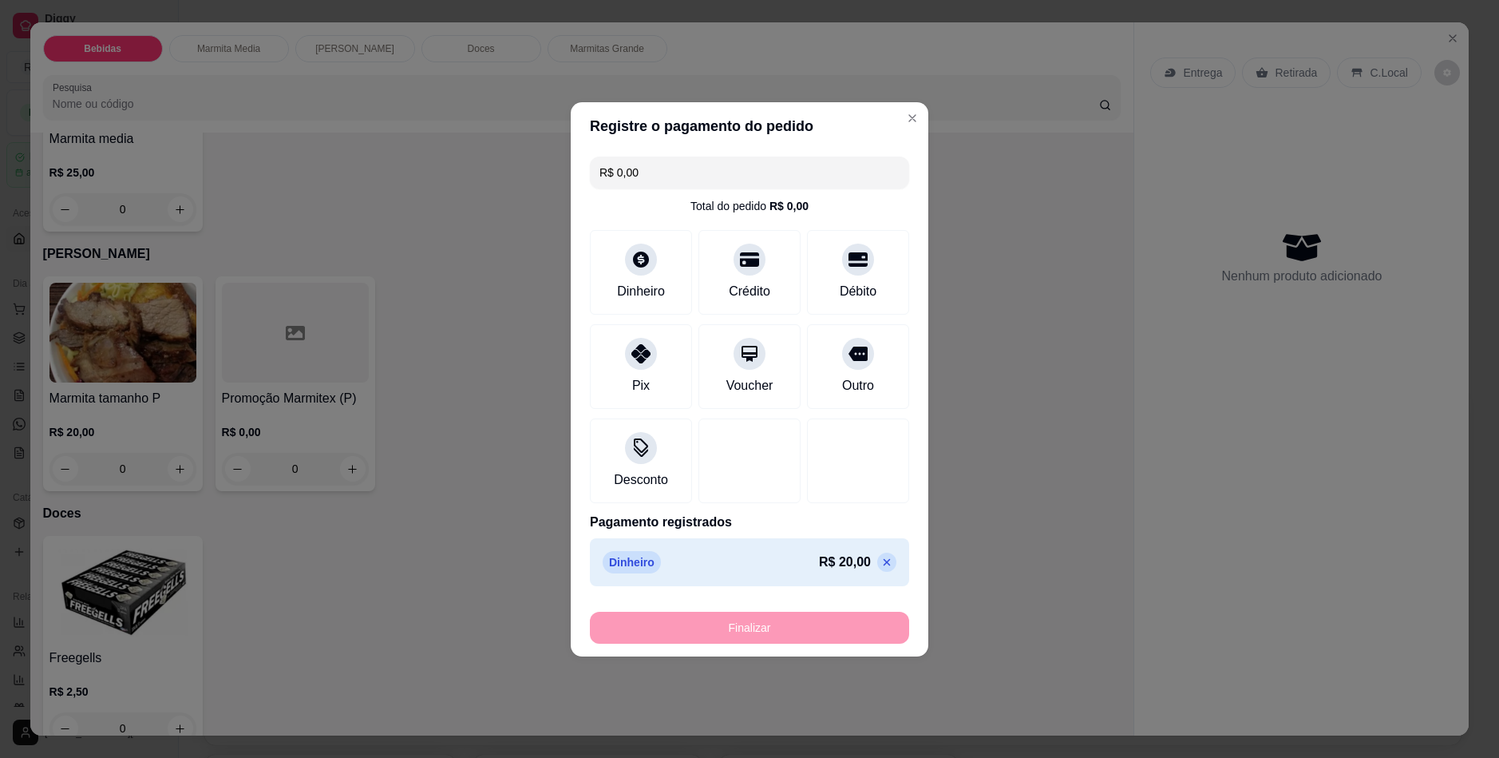
type input "-R$ 20,00"
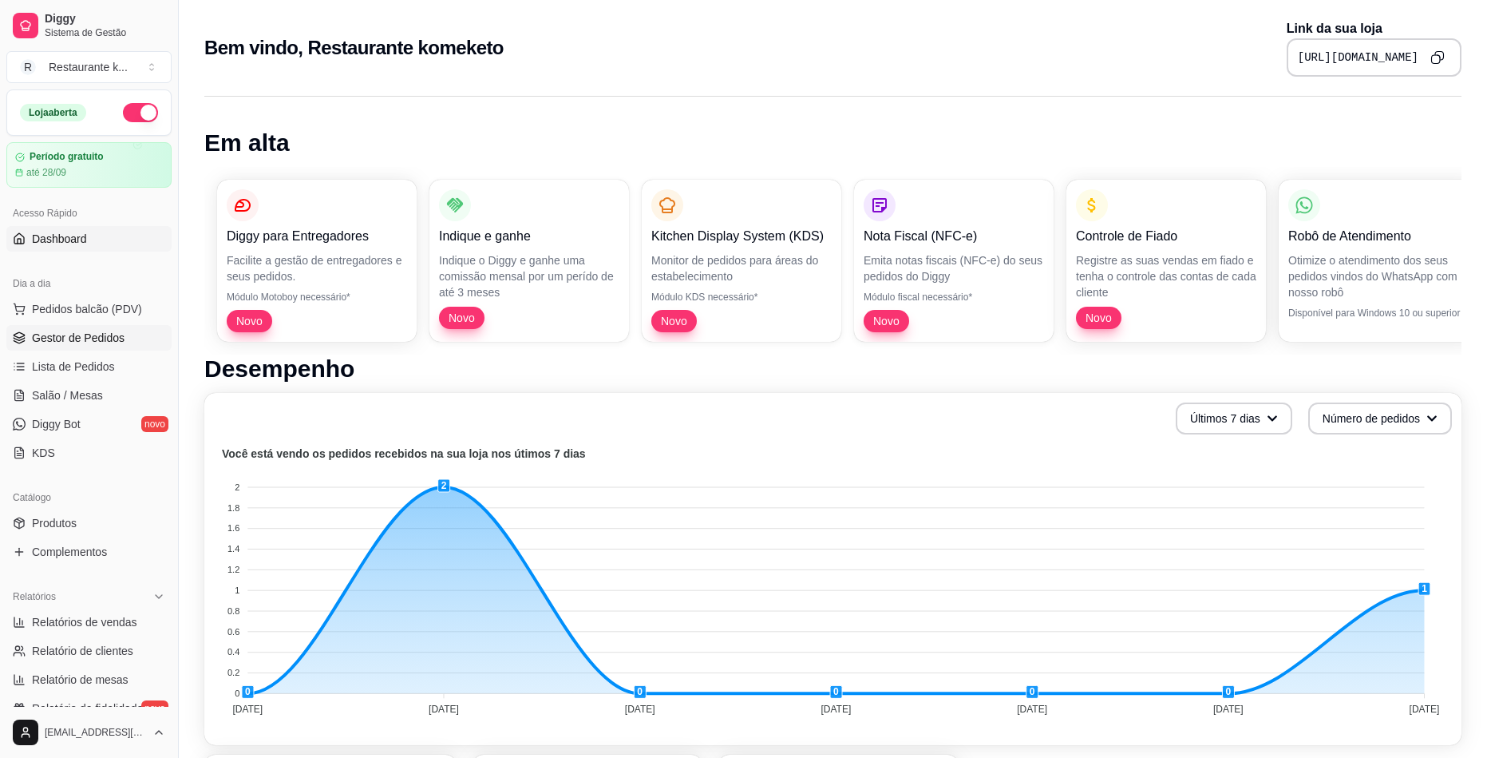
click at [61, 340] on span "Gestor de Pedidos" at bounding box center [78, 338] width 93 height 16
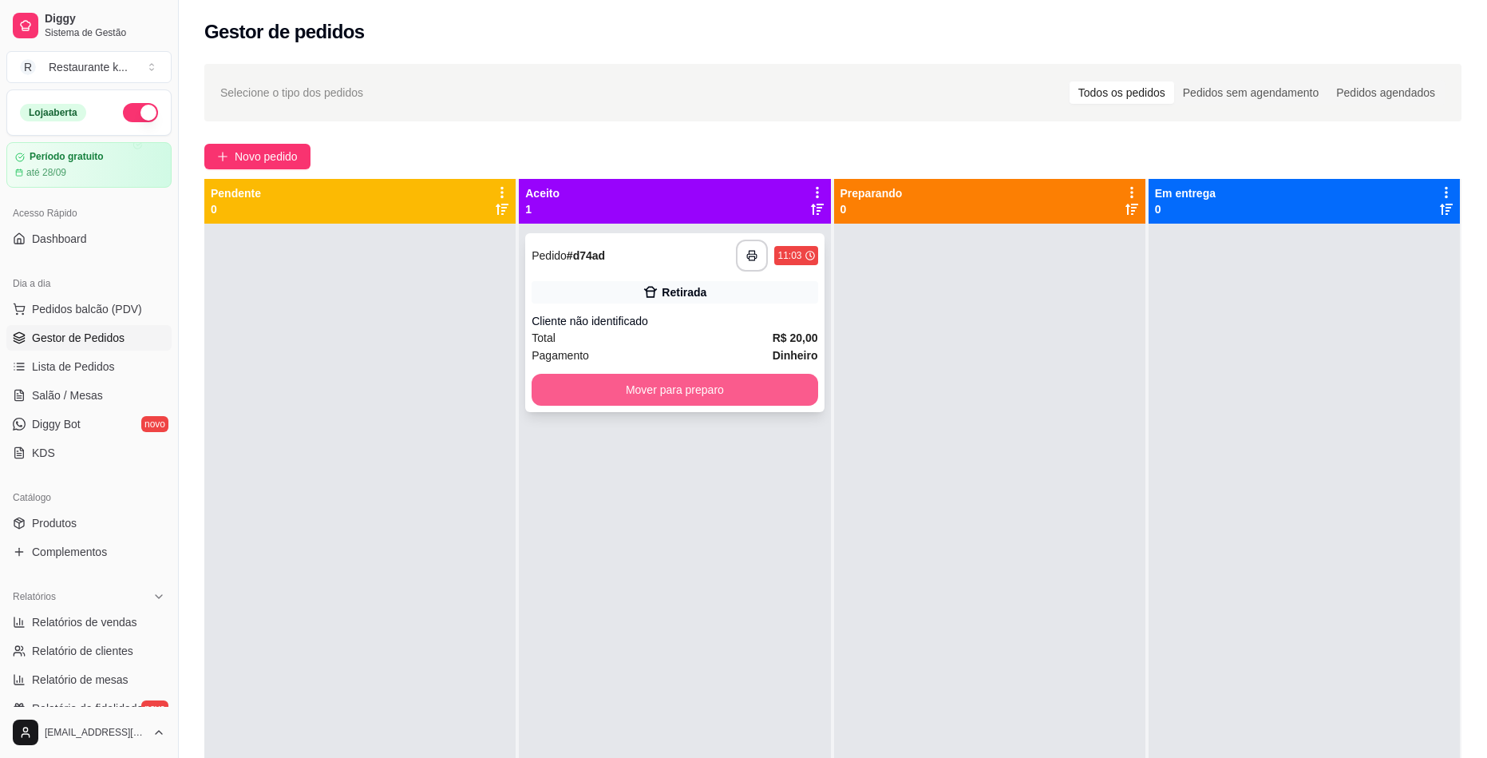
click at [769, 385] on button "Mover para preparo" at bounding box center [675, 390] width 286 height 32
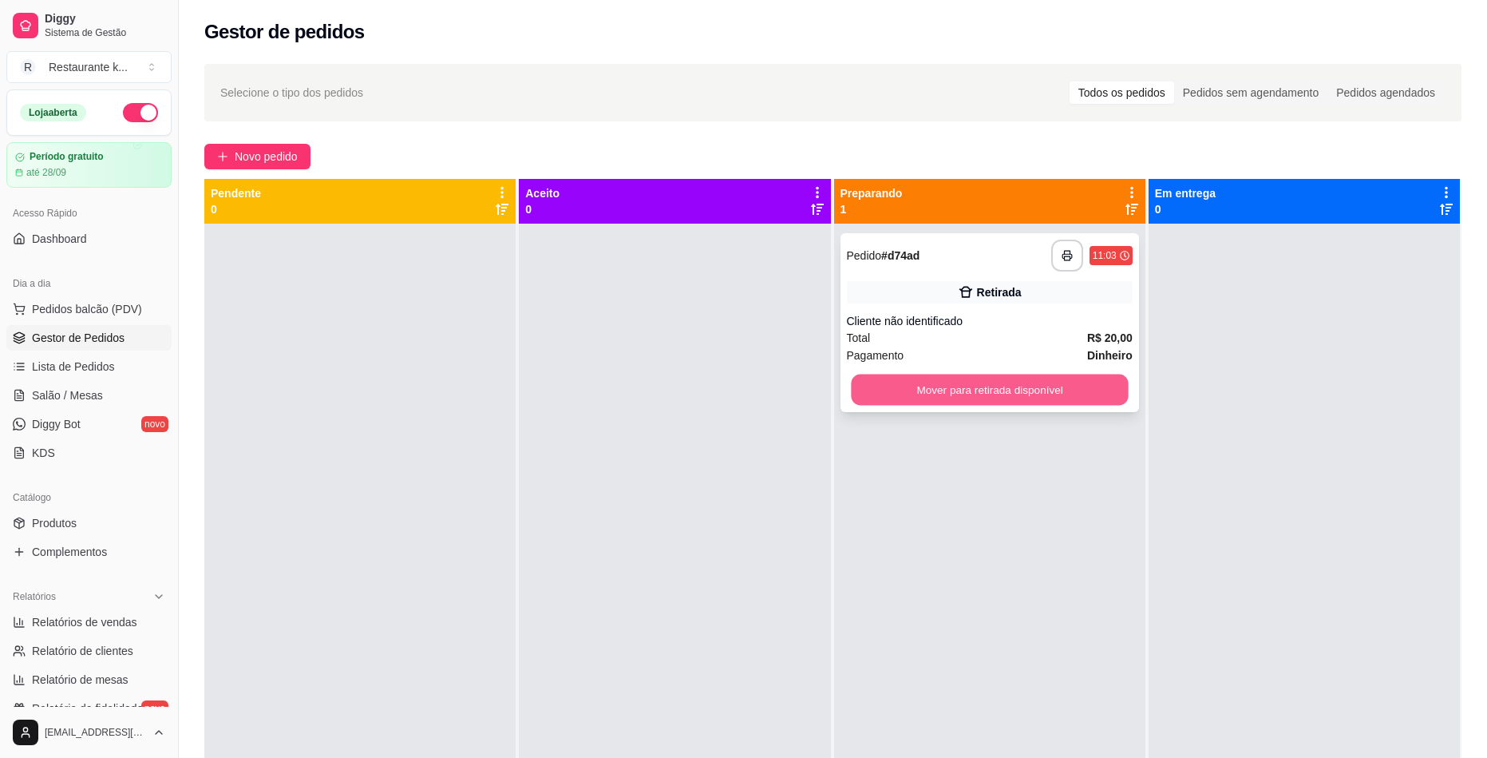
click at [1056, 390] on button "Mover para retirada disponível" at bounding box center [990, 389] width 278 height 31
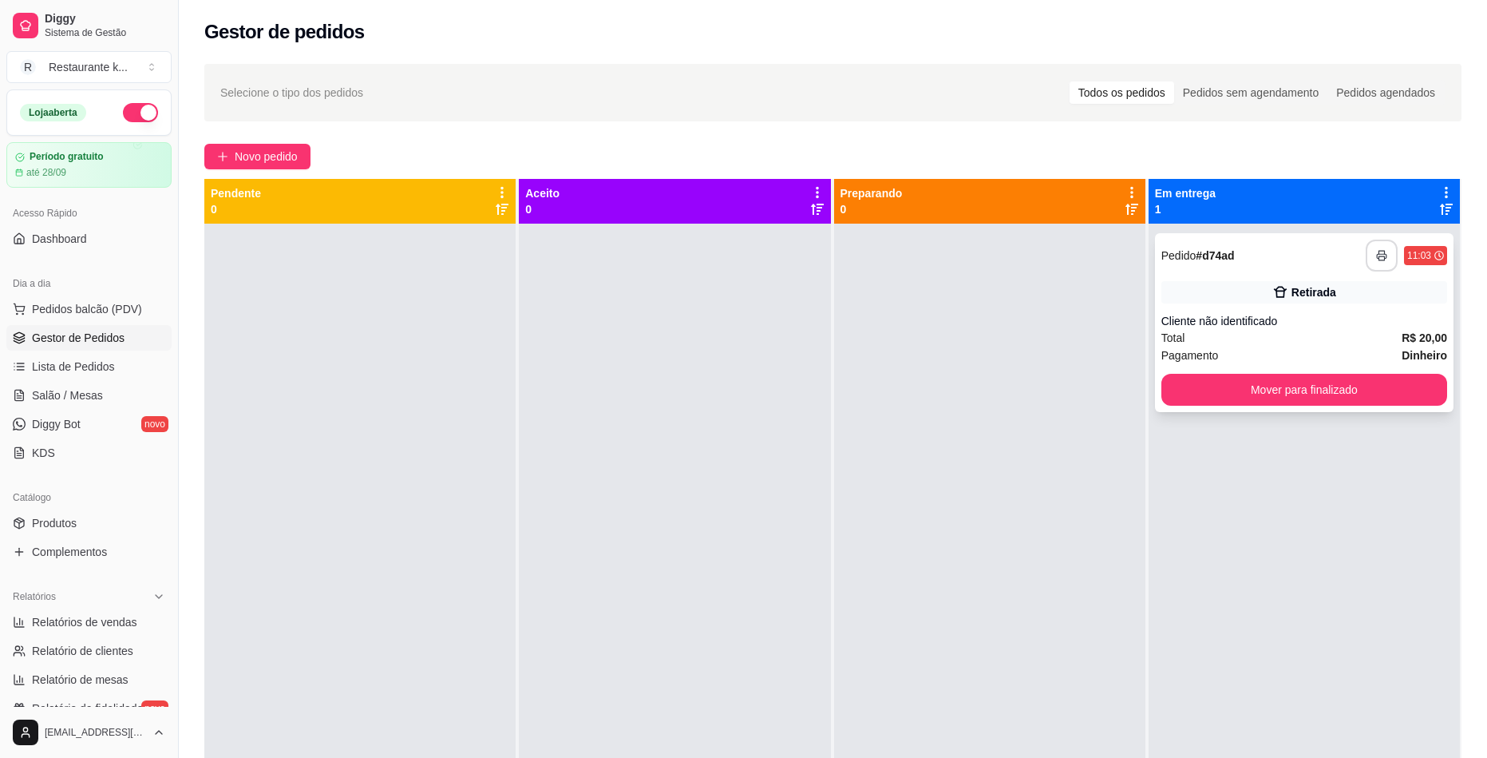
click at [1378, 263] on button "button" at bounding box center [1382, 255] width 32 height 32
click at [1297, 386] on button "Mover para finalizado" at bounding box center [1304, 390] width 286 height 32
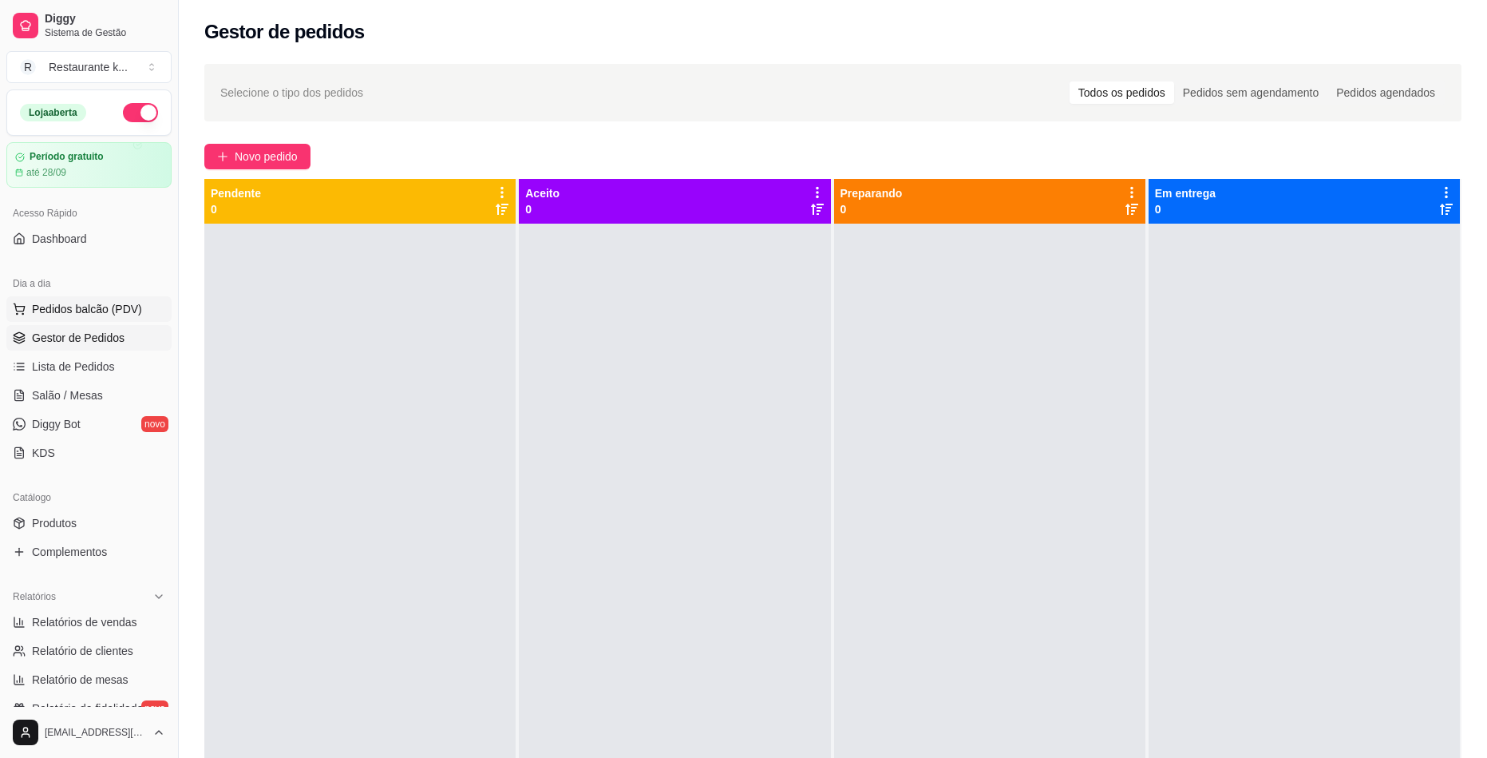
click at [130, 311] on span "Pedidos balcão (PDV)" at bounding box center [87, 309] width 110 height 16
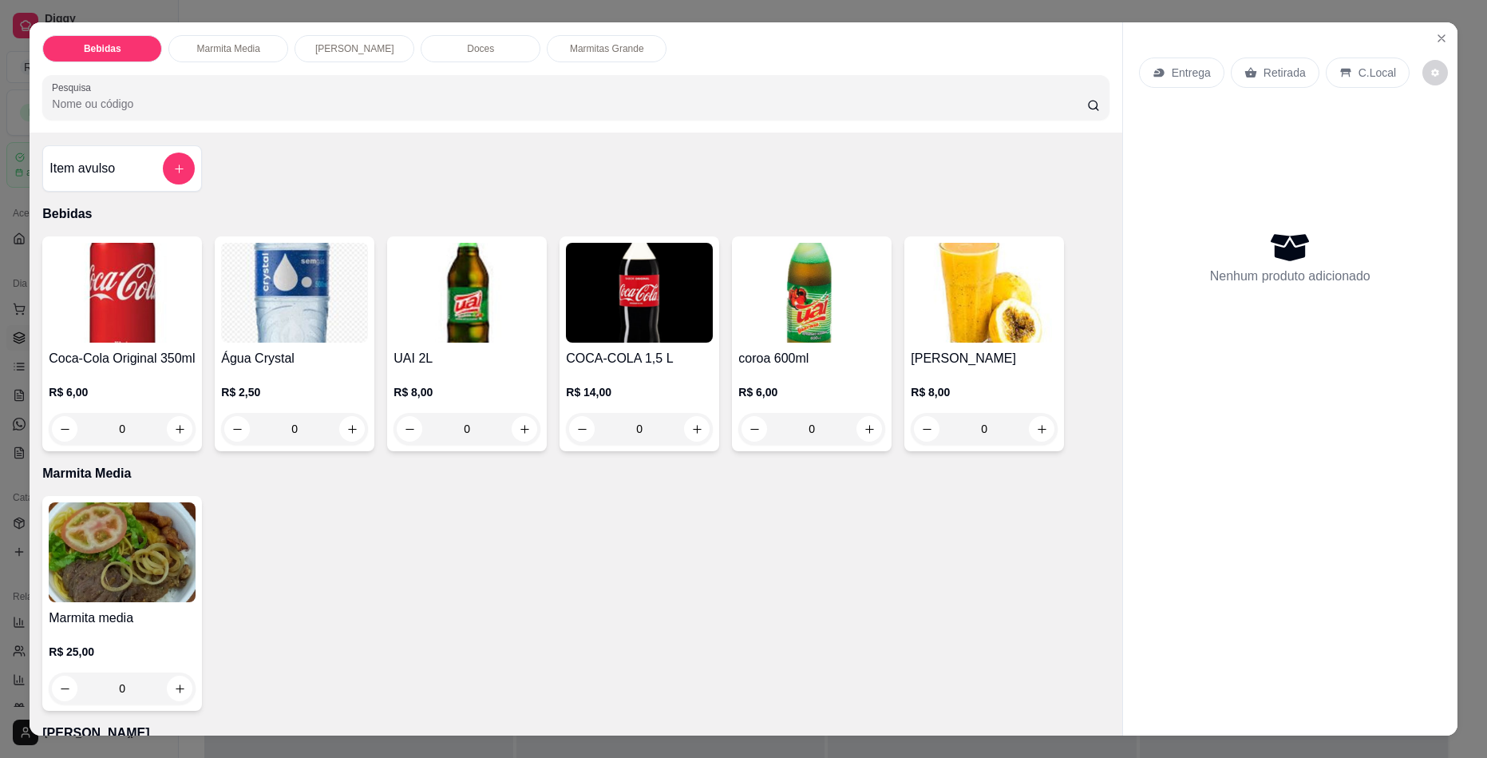
click at [174, 672] on div "0" at bounding box center [122, 688] width 147 height 32
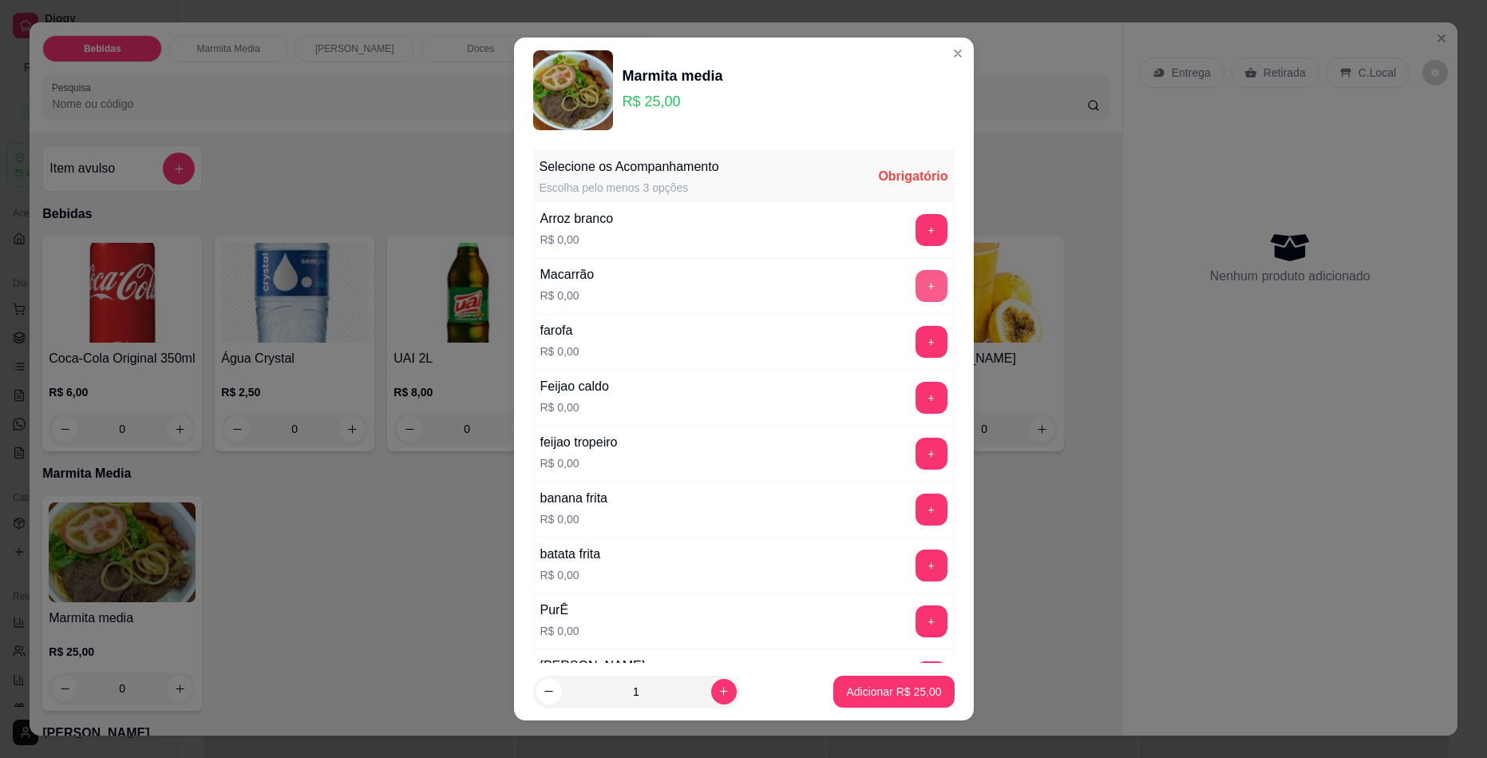
click at [916, 284] on button "+" at bounding box center [932, 286] width 32 height 32
click at [916, 446] on button "+" at bounding box center [931, 453] width 31 height 31
click at [916, 510] on button "+" at bounding box center [932, 509] width 32 height 32
click at [916, 565] on button "+" at bounding box center [932, 565] width 32 height 32
click at [917, 605] on button "+" at bounding box center [932, 621] width 32 height 32
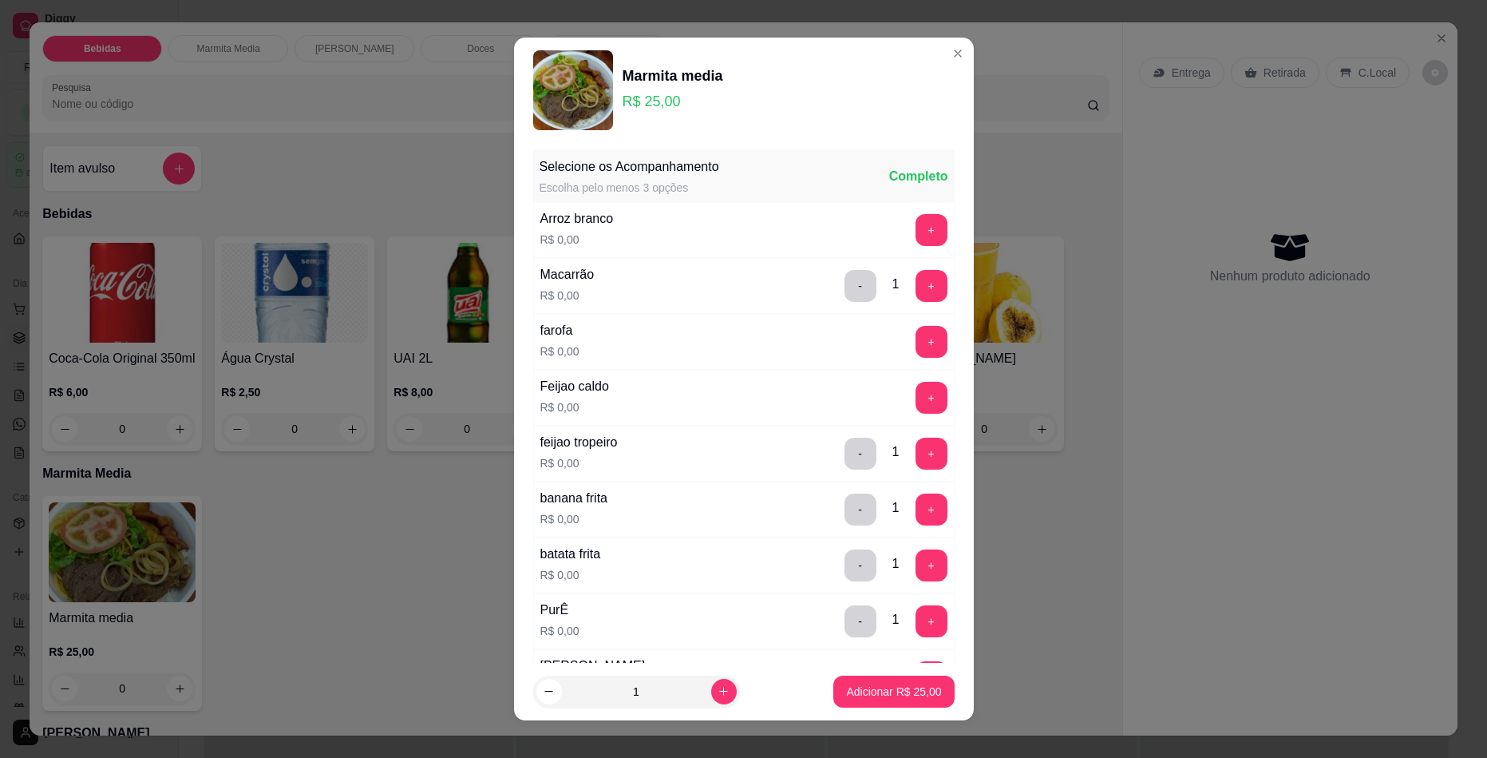
click at [853, 683] on p "Adicionar R$ 25,00" at bounding box center [893, 691] width 95 height 16
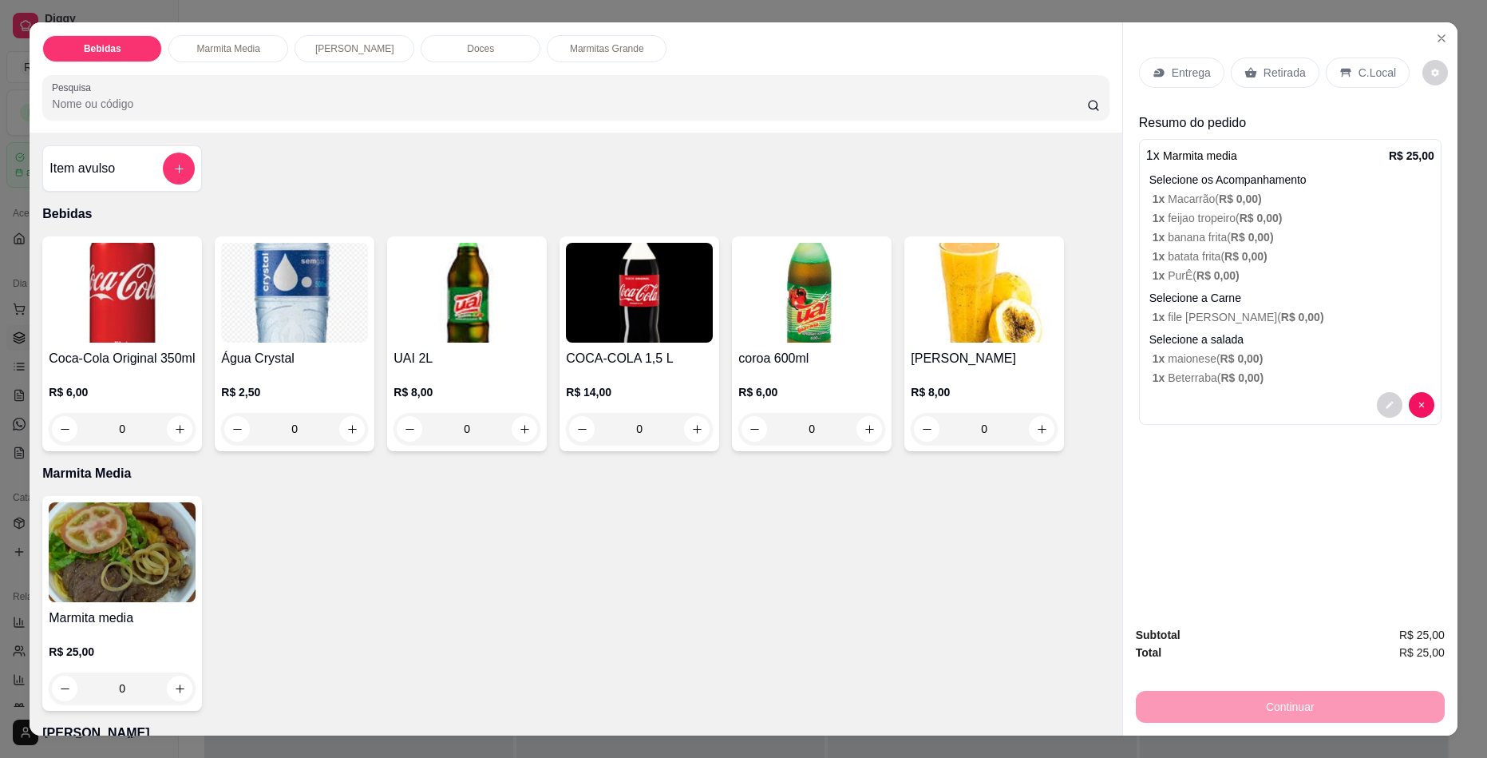
click at [1292, 72] on p "Retirada" at bounding box center [1285, 73] width 42 height 16
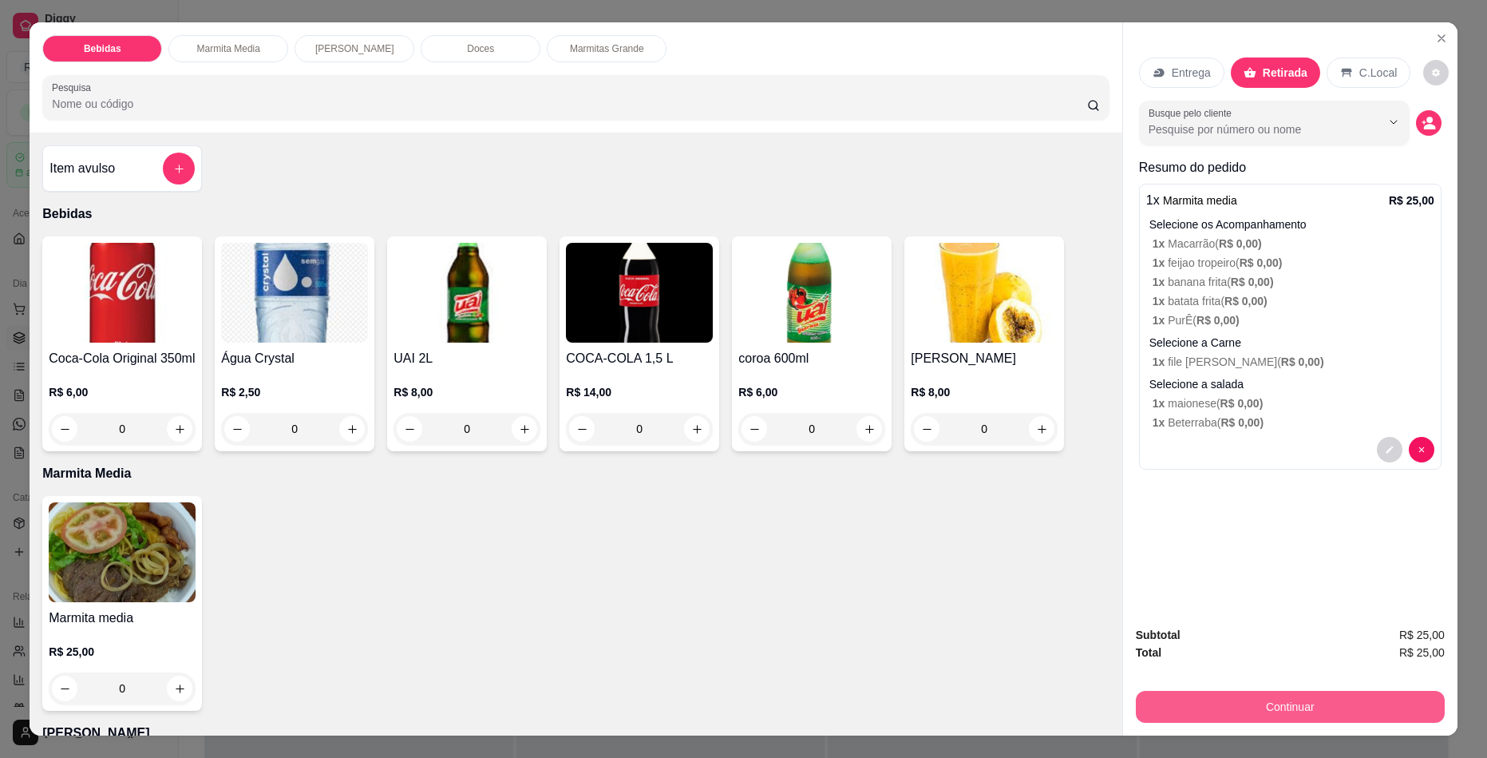
click at [1284, 709] on button "Continuar" at bounding box center [1290, 706] width 309 height 32
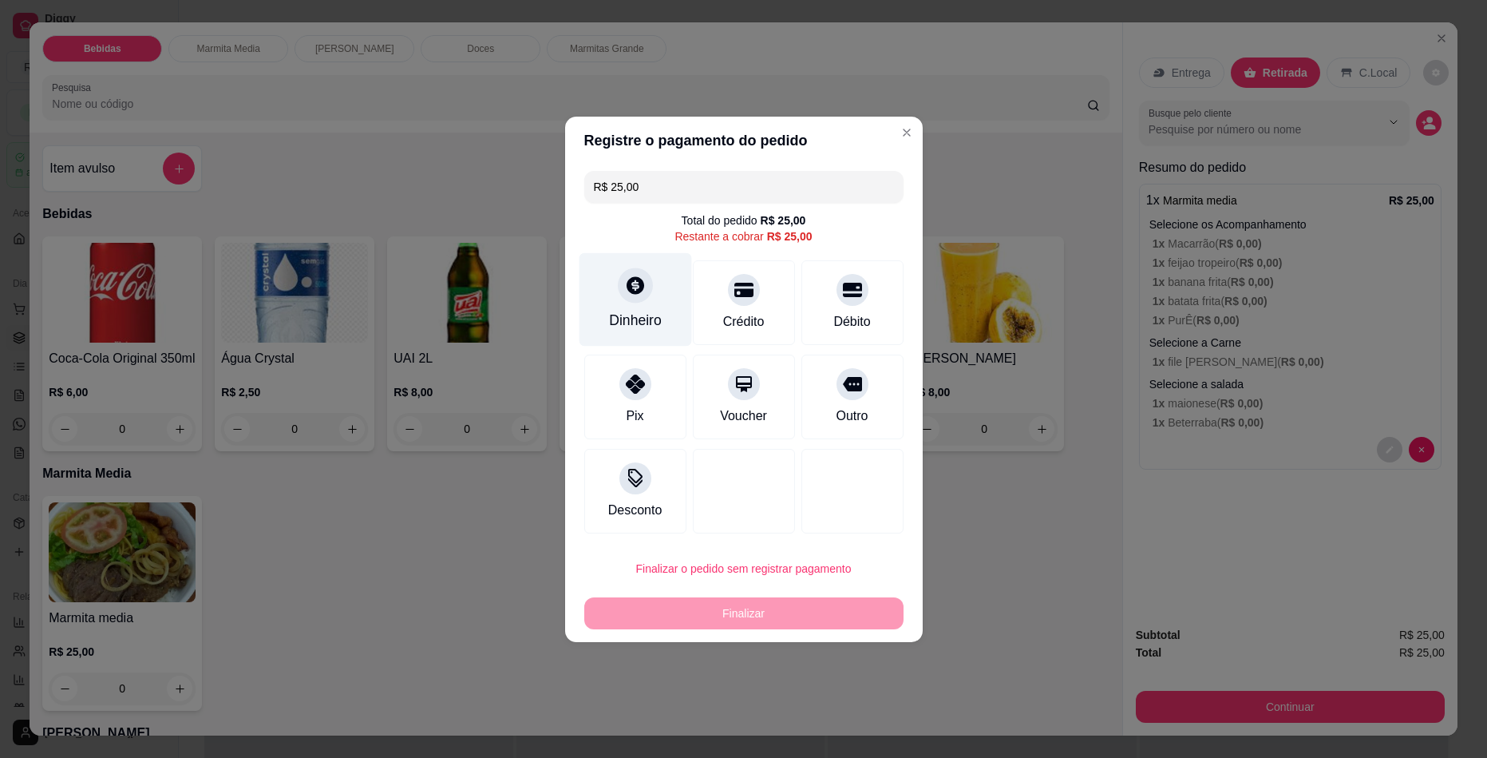
click at [640, 295] on icon at bounding box center [634, 285] width 21 height 21
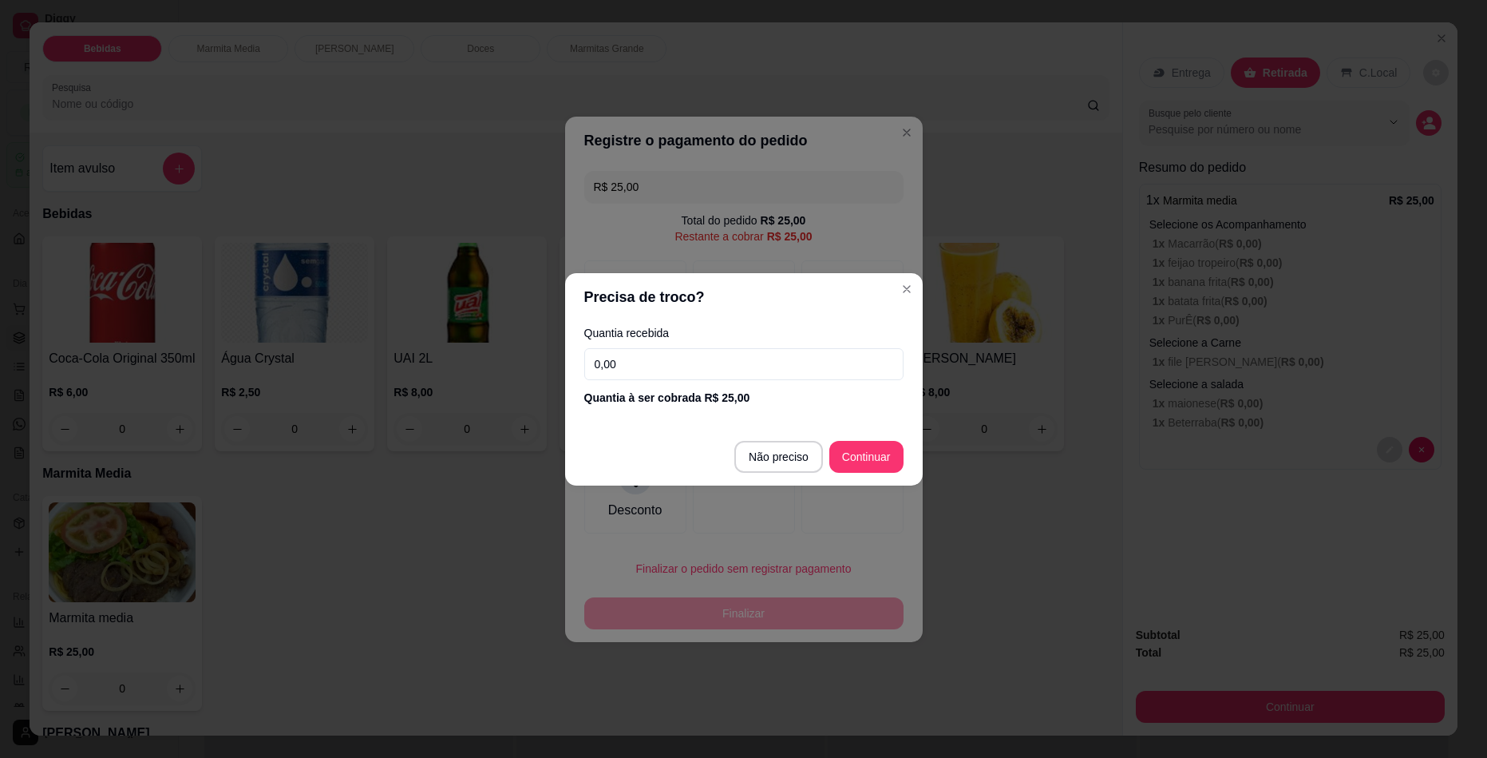
click at [652, 363] on input "0,00" at bounding box center [743, 364] width 319 height 32
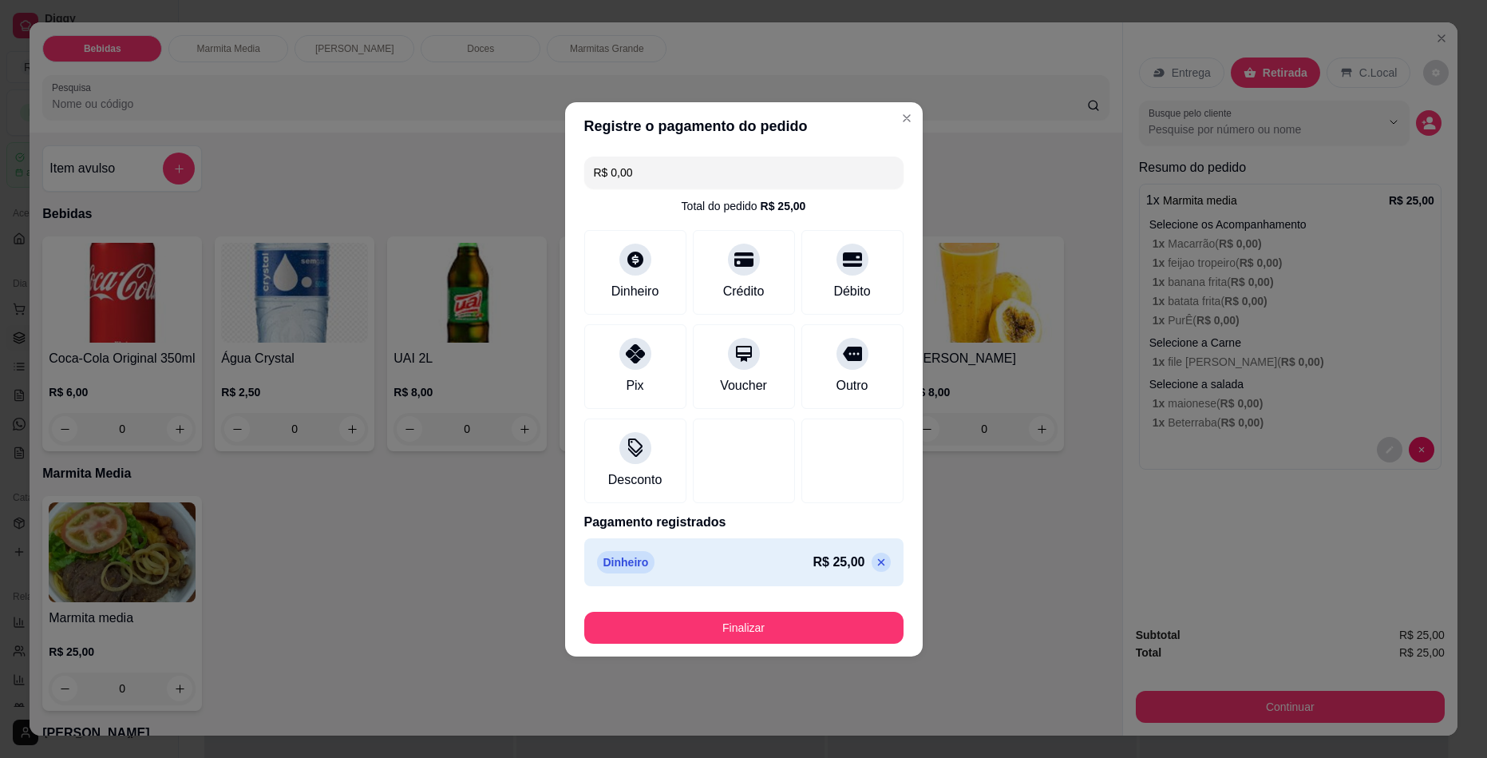
type input "R$ 0,00"
click at [702, 624] on button "Finalizar" at bounding box center [743, 627] width 319 height 32
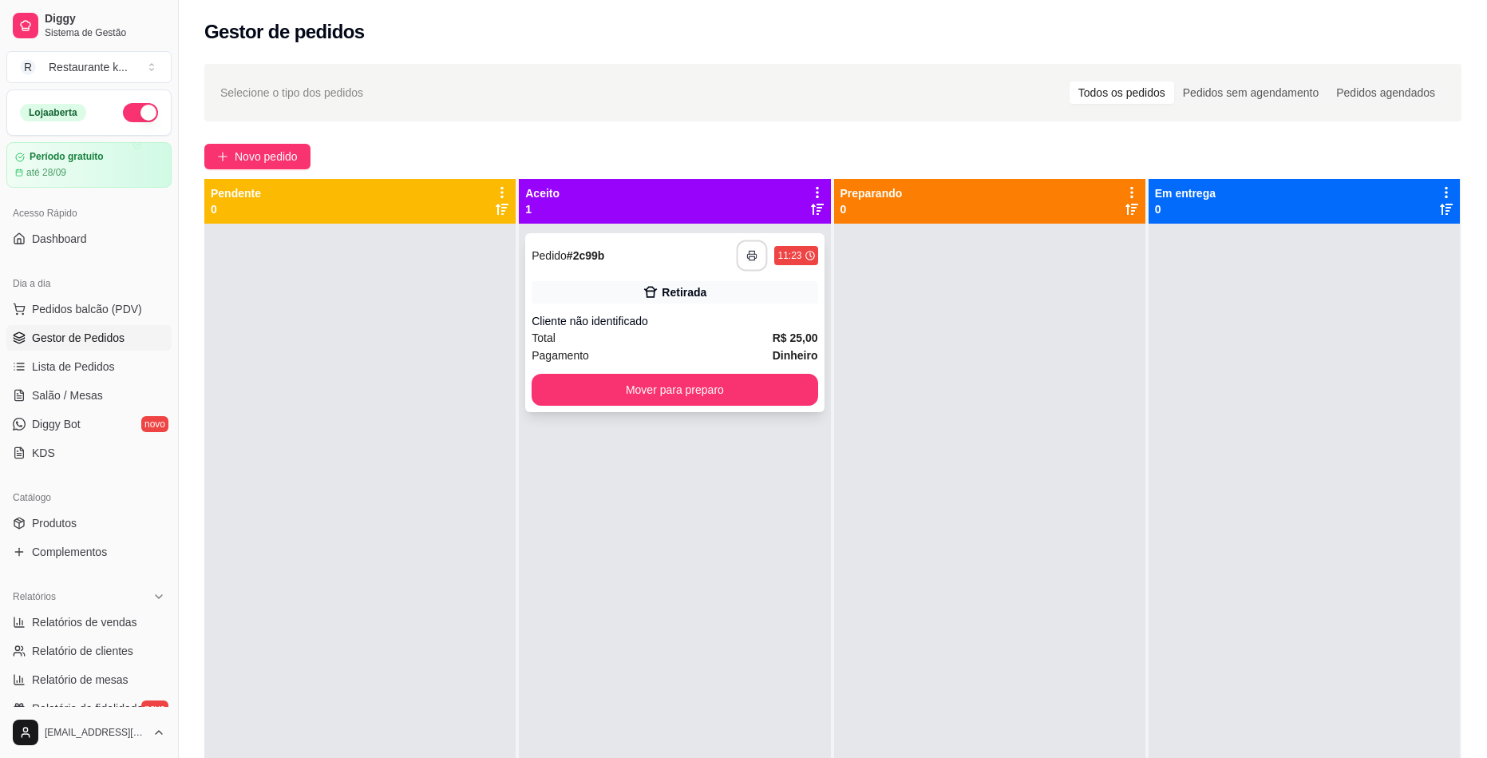
click at [741, 258] on button "button" at bounding box center [752, 255] width 31 height 31
click at [777, 386] on button "Mover para preparo" at bounding box center [675, 390] width 286 height 32
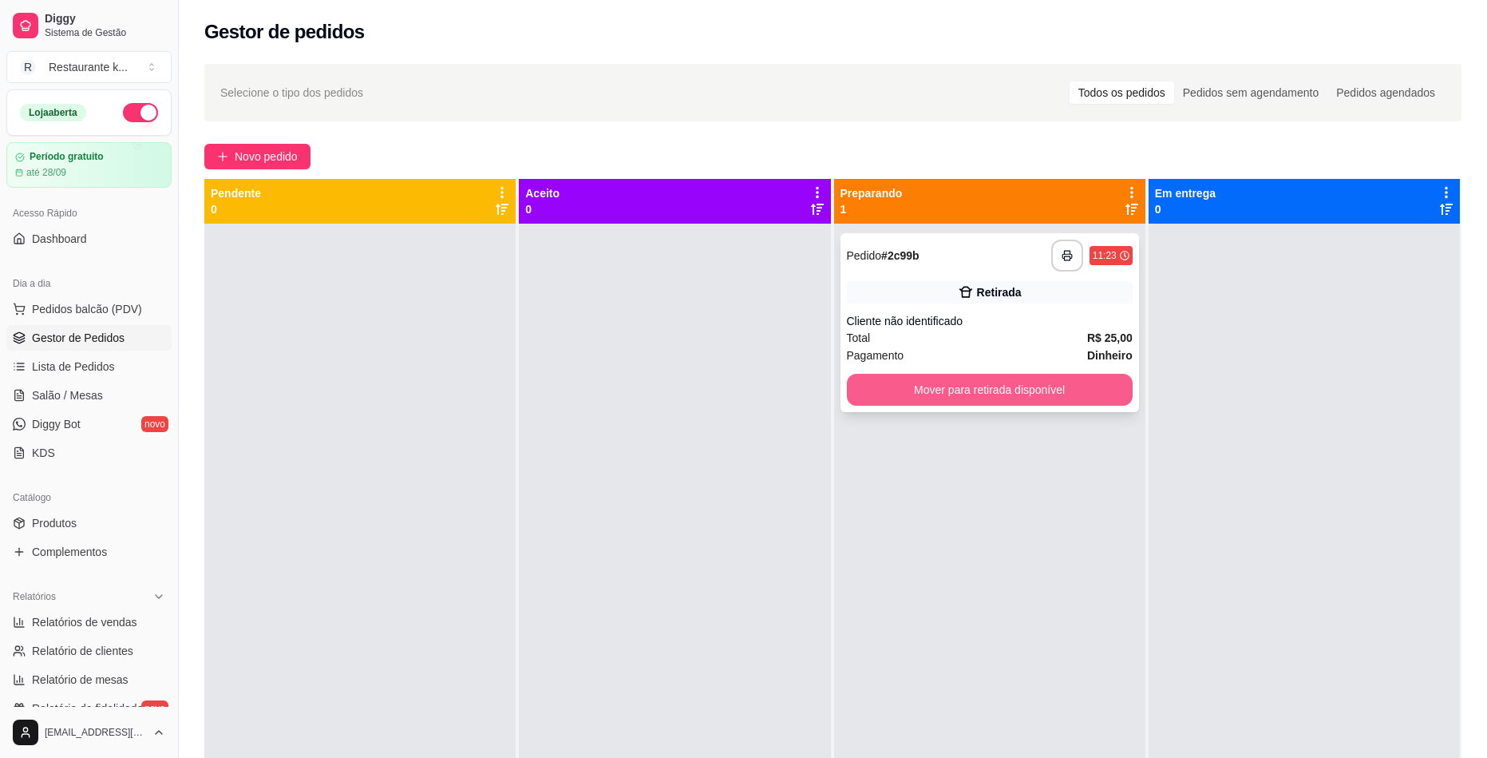
click at [985, 386] on button "Mover para retirada disponível" at bounding box center [990, 390] width 286 height 32
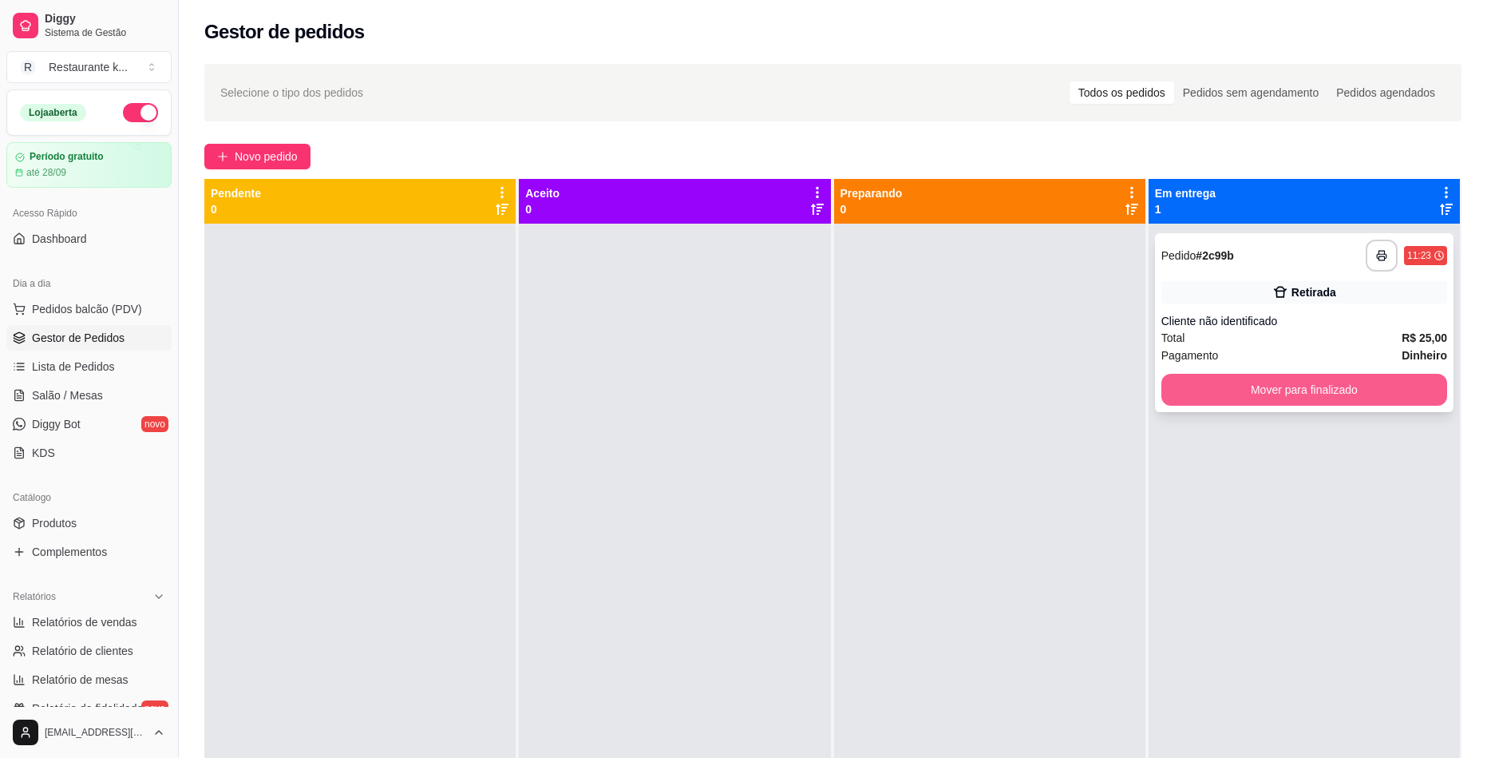
click at [1382, 381] on button "Mover para finalizado" at bounding box center [1304, 390] width 286 height 32
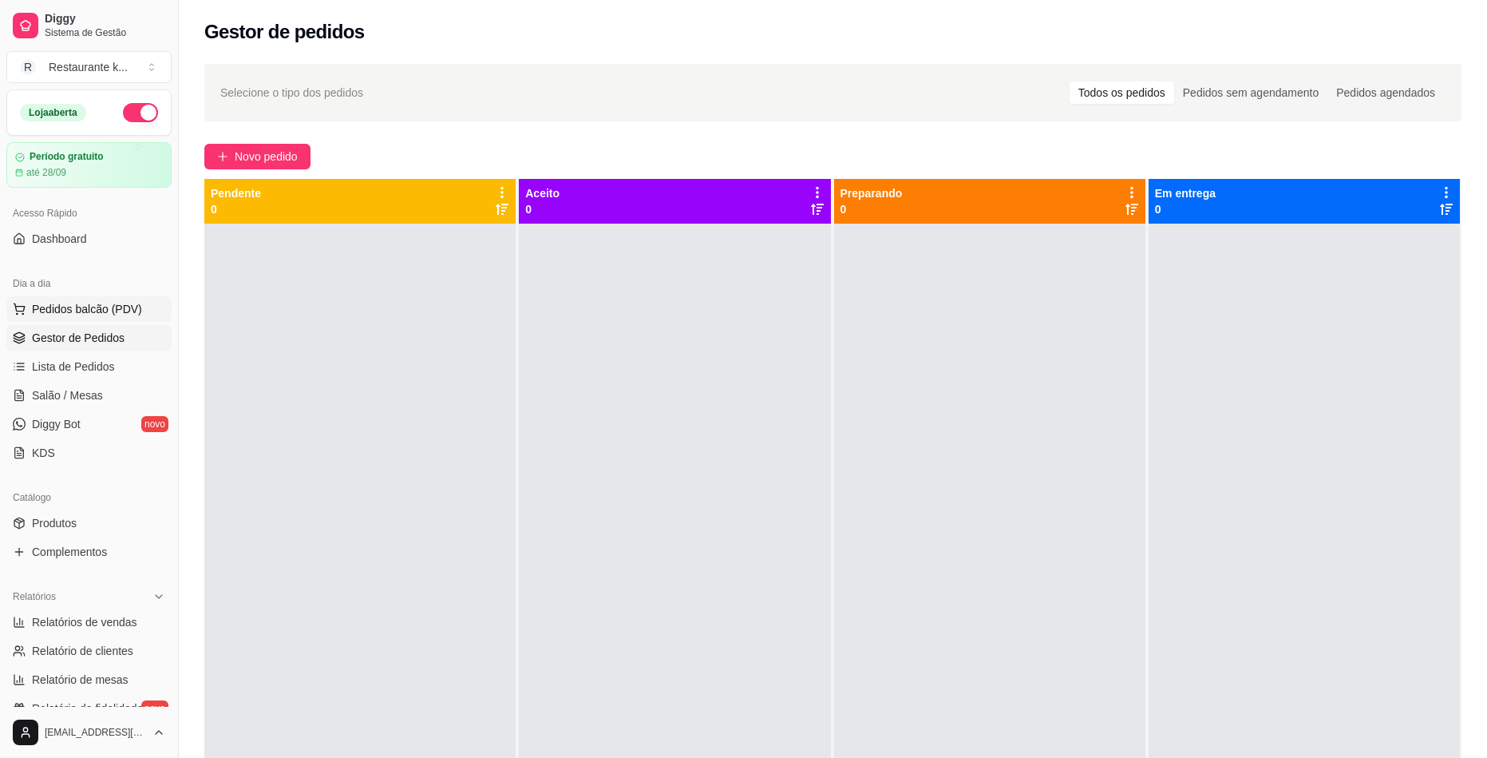
click at [110, 305] on span "Pedidos balcão (PDV)" at bounding box center [87, 309] width 110 height 16
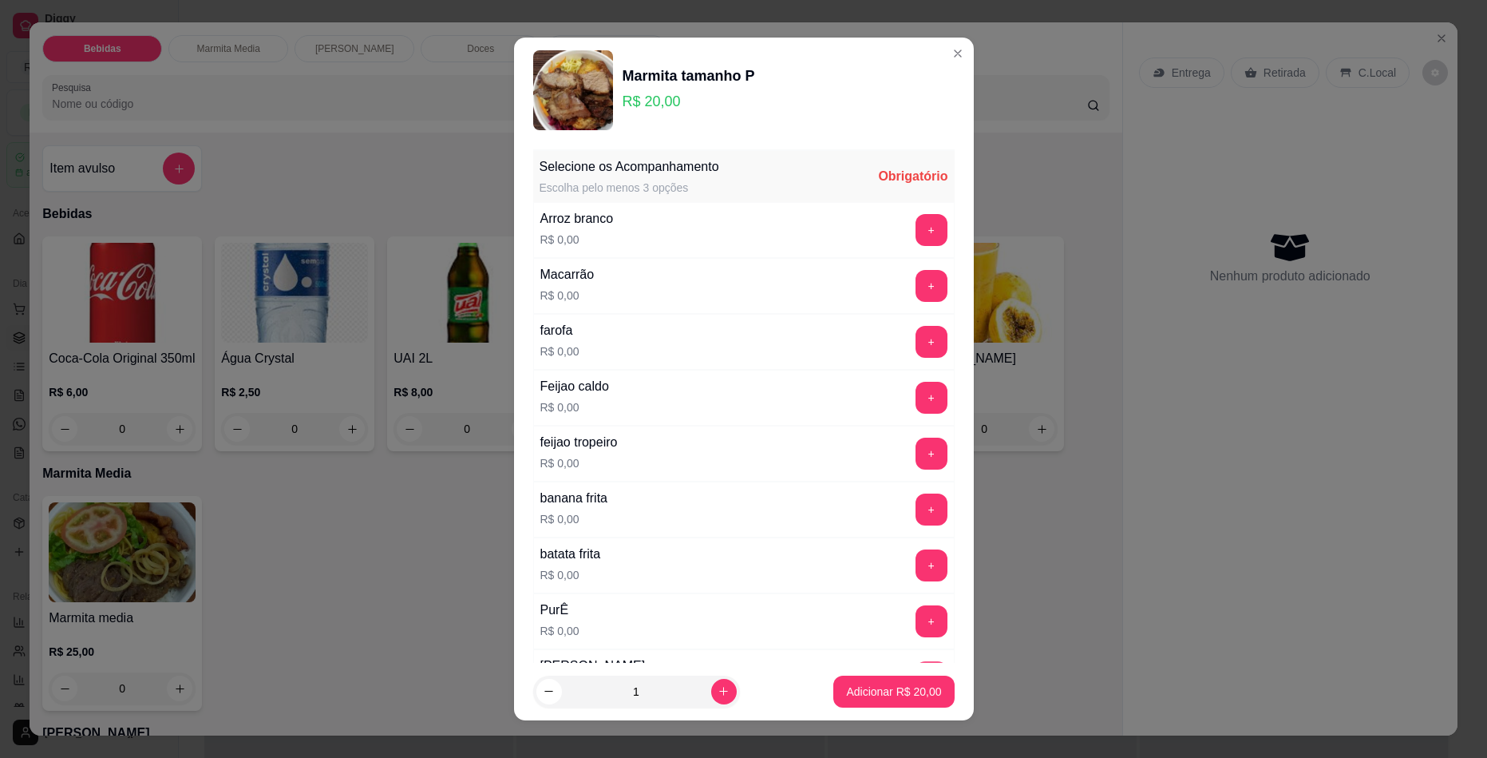
click at [916, 661] on button "+" at bounding box center [932, 677] width 32 height 32
click at [916, 437] on button "+" at bounding box center [932, 453] width 32 height 32
click at [916, 281] on button "+" at bounding box center [932, 286] width 32 height 32
click at [917, 499] on button "+" at bounding box center [931, 509] width 31 height 31
click at [916, 611] on button "+" at bounding box center [932, 621] width 32 height 32
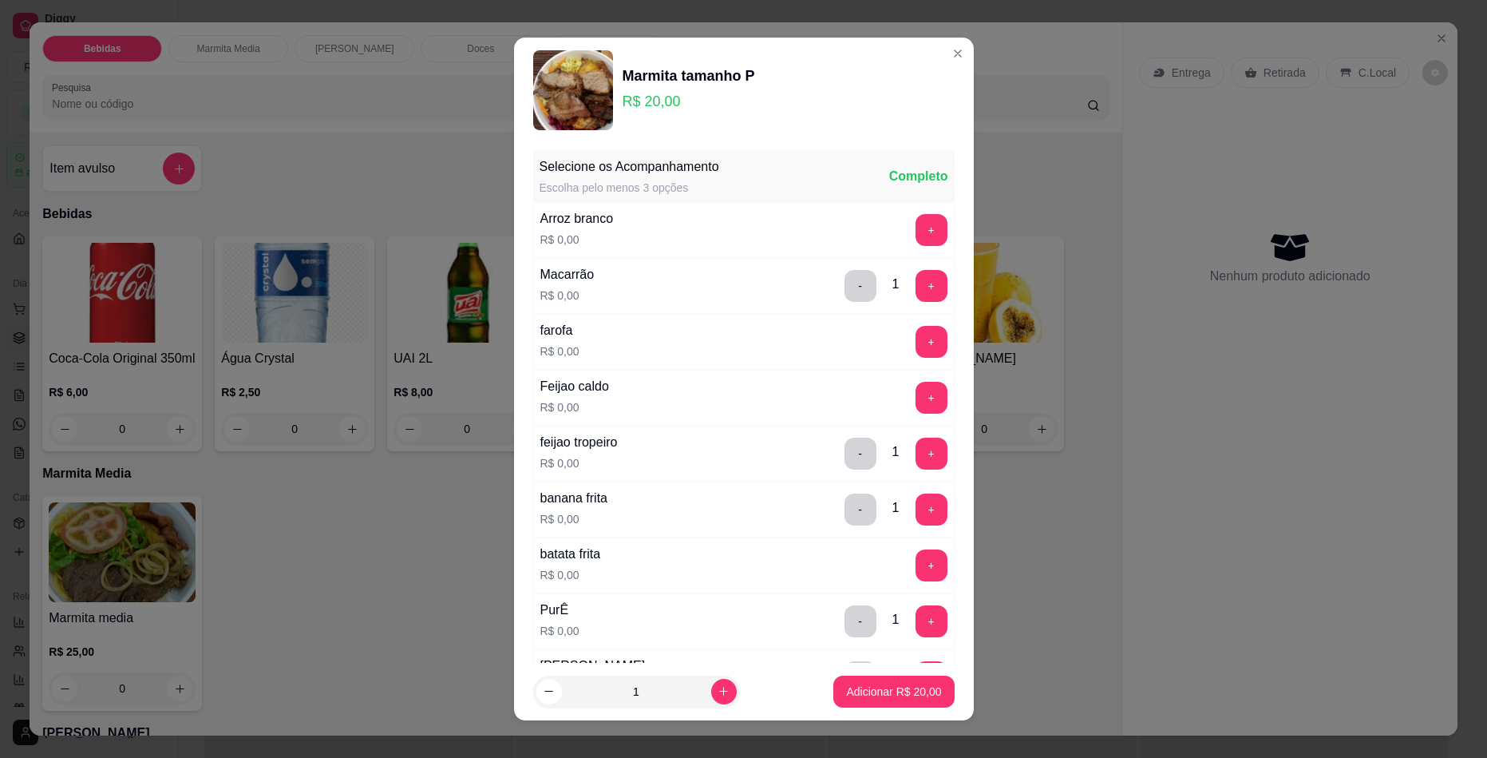
click at [887, 687] on p "Adicionar R$ 20,00" at bounding box center [893, 691] width 95 height 16
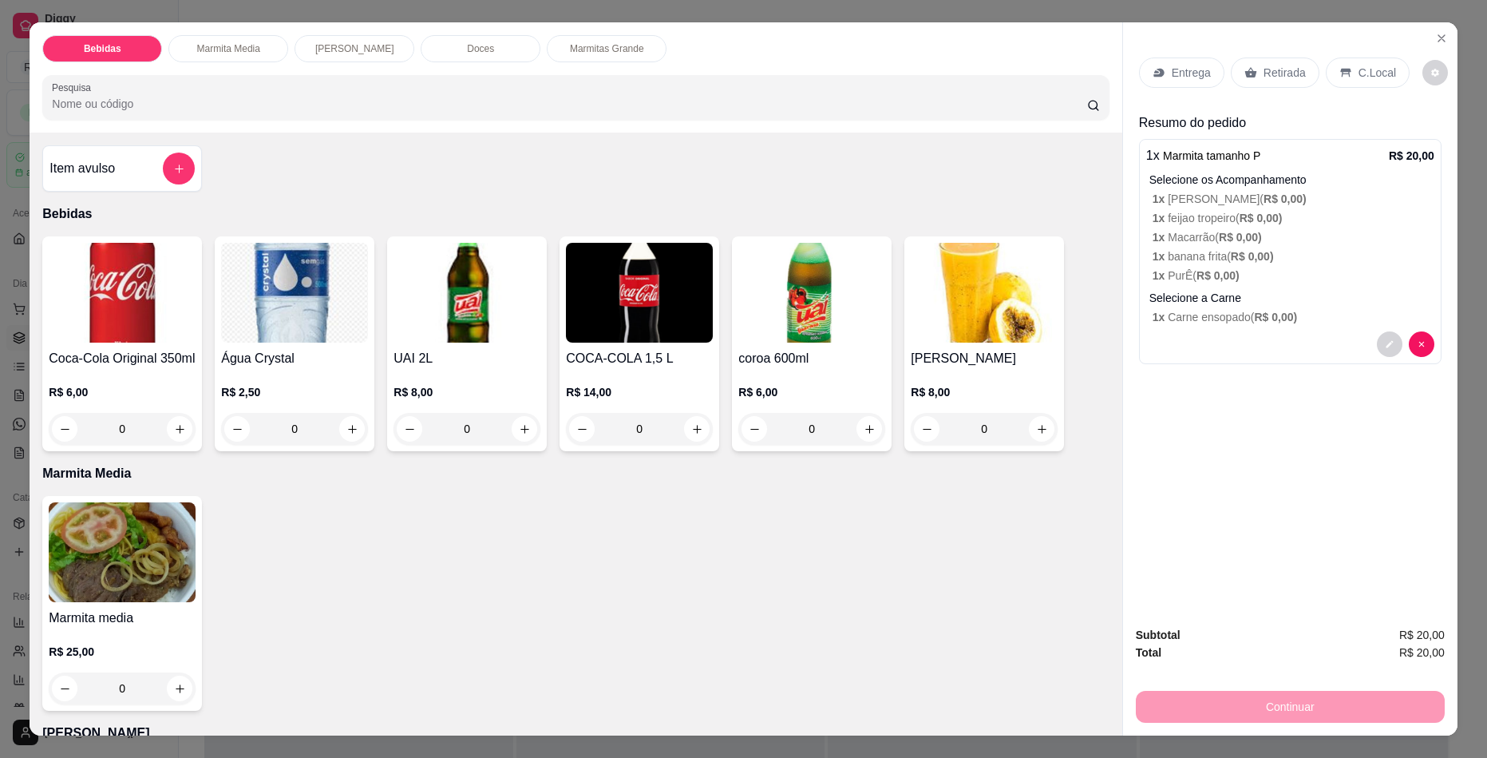
click at [1294, 68] on p "Retirada" at bounding box center [1285, 73] width 42 height 16
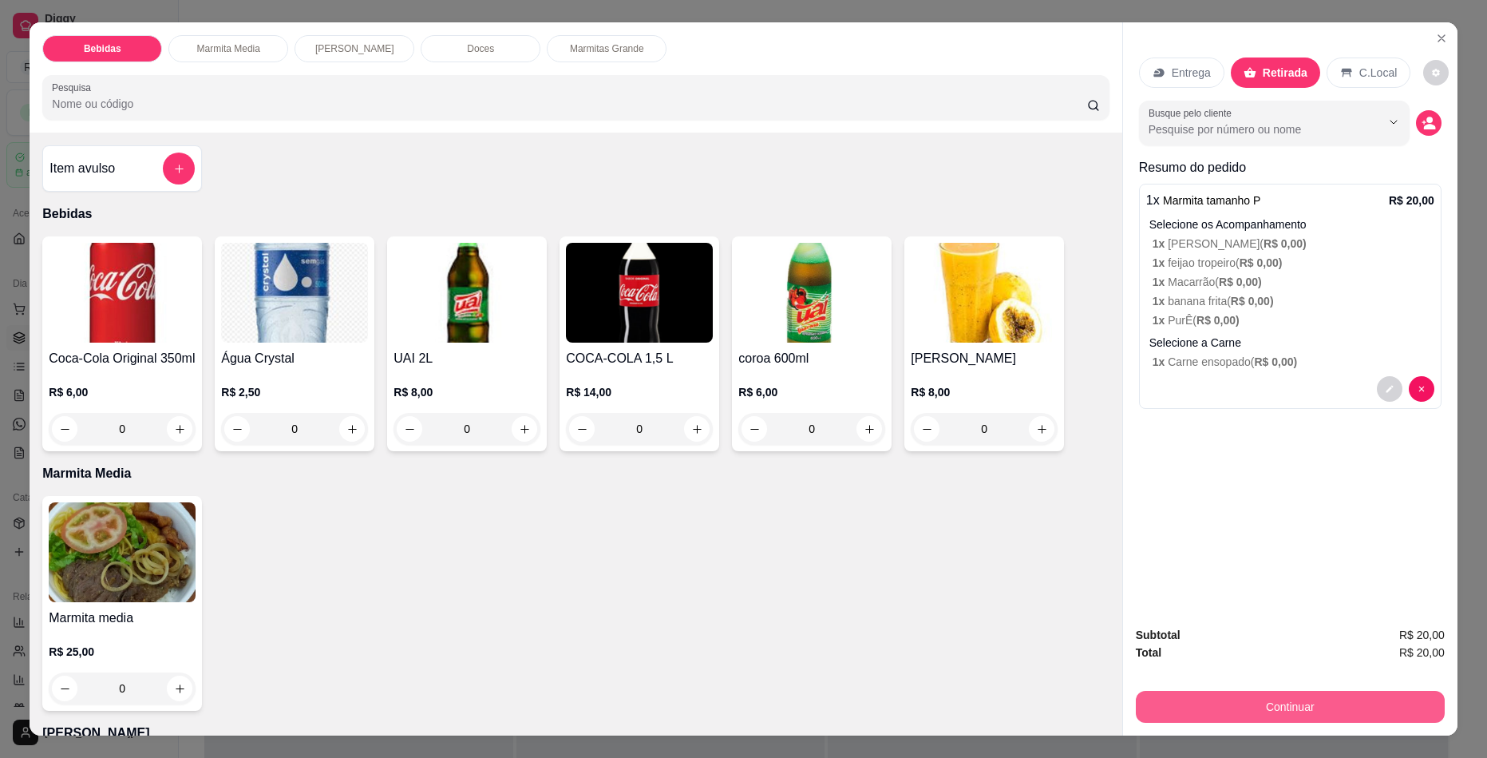
click at [1269, 710] on button "Continuar" at bounding box center [1290, 706] width 309 height 32
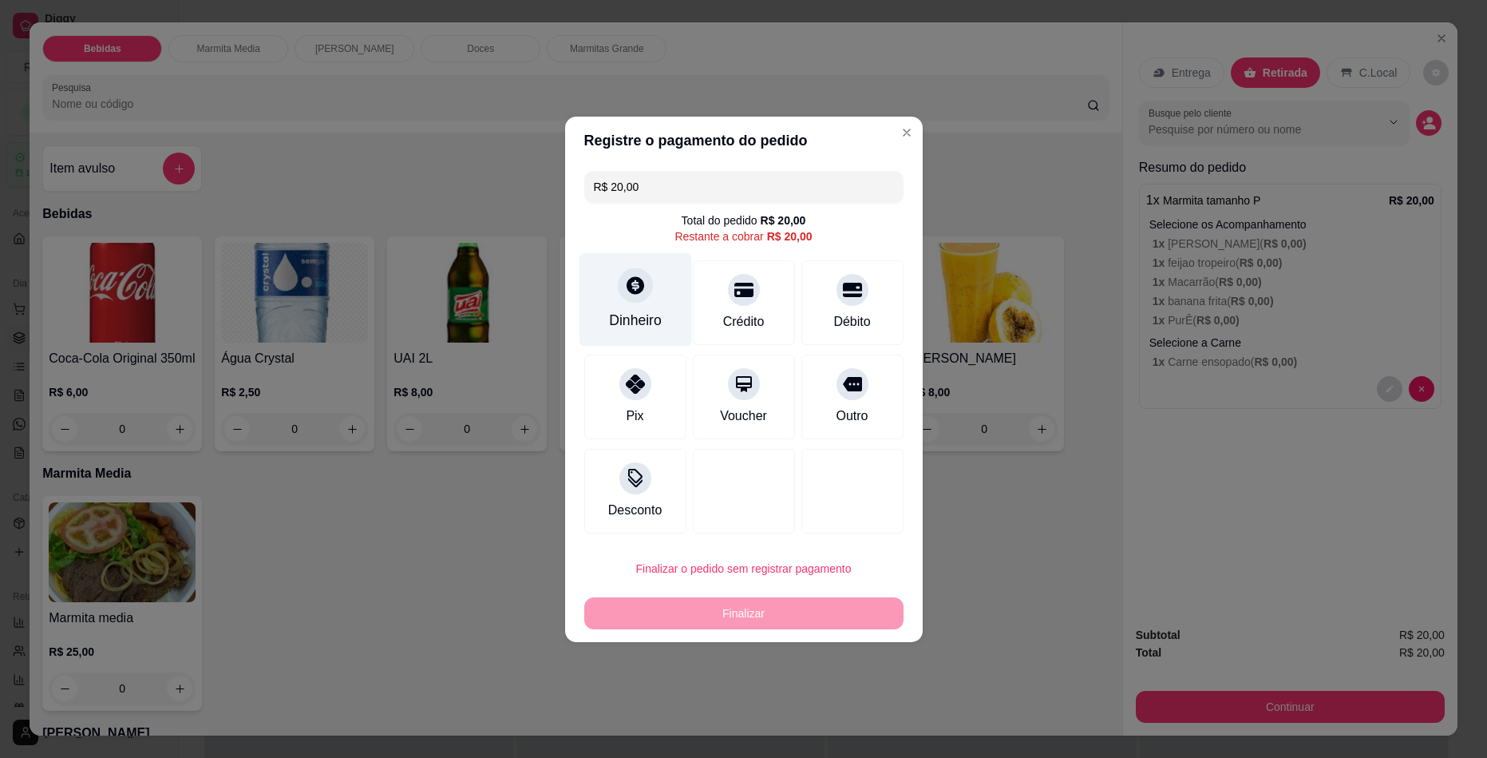
click at [662, 322] on div "Dinheiro" at bounding box center [635, 320] width 53 height 21
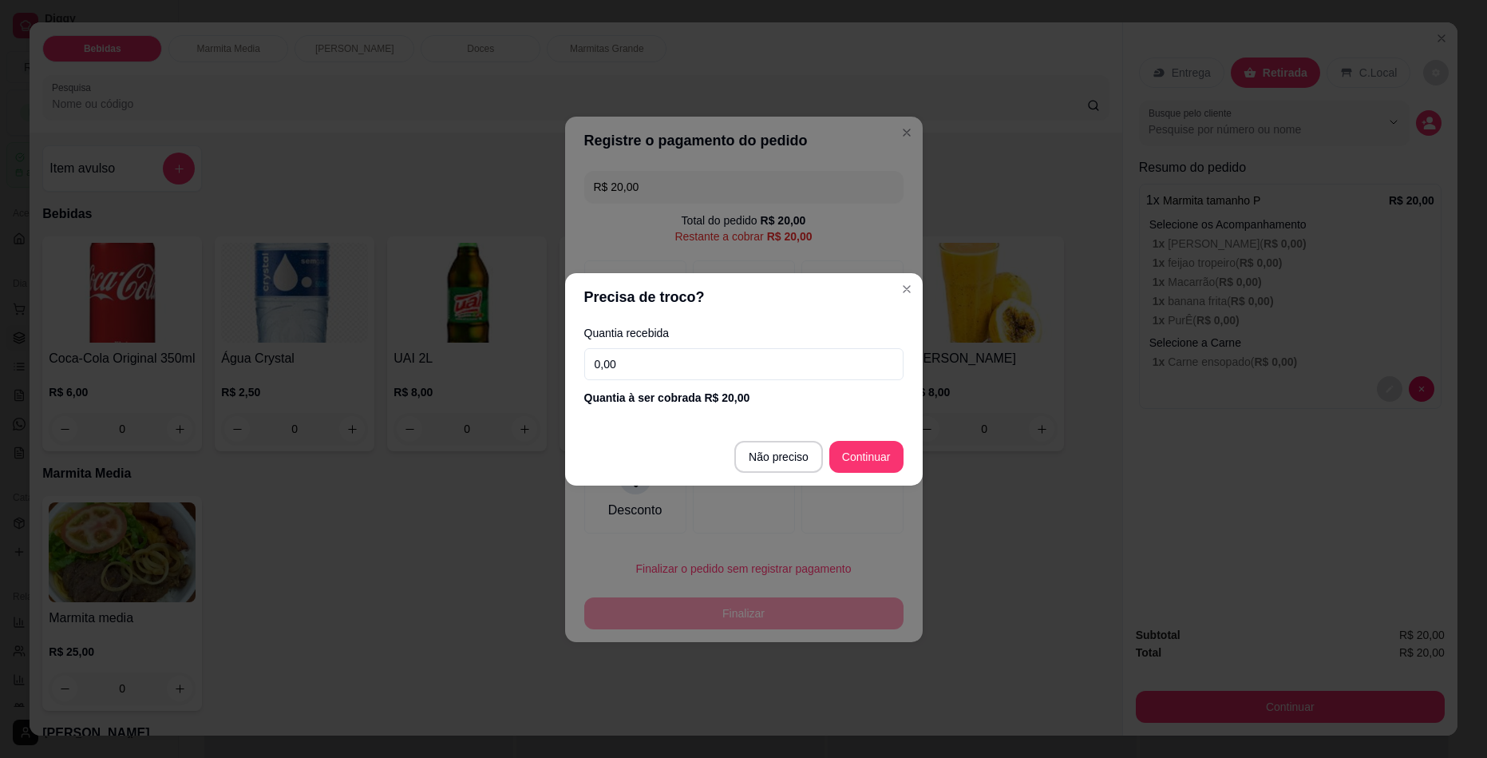
click at [725, 361] on input "0,00" at bounding box center [743, 364] width 319 height 32
type input "2,00"
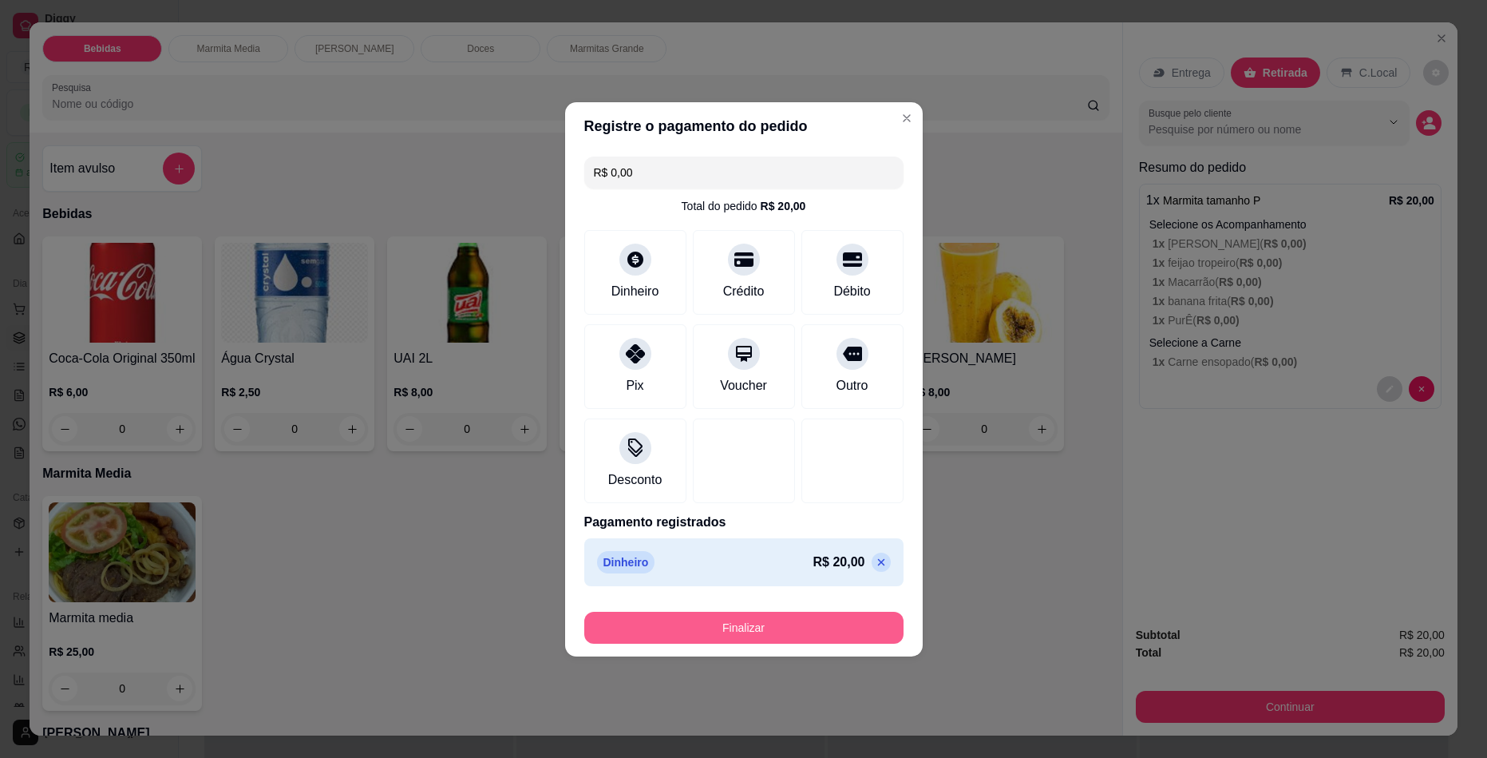
click at [757, 619] on button "Finalizar" at bounding box center [743, 627] width 319 height 32
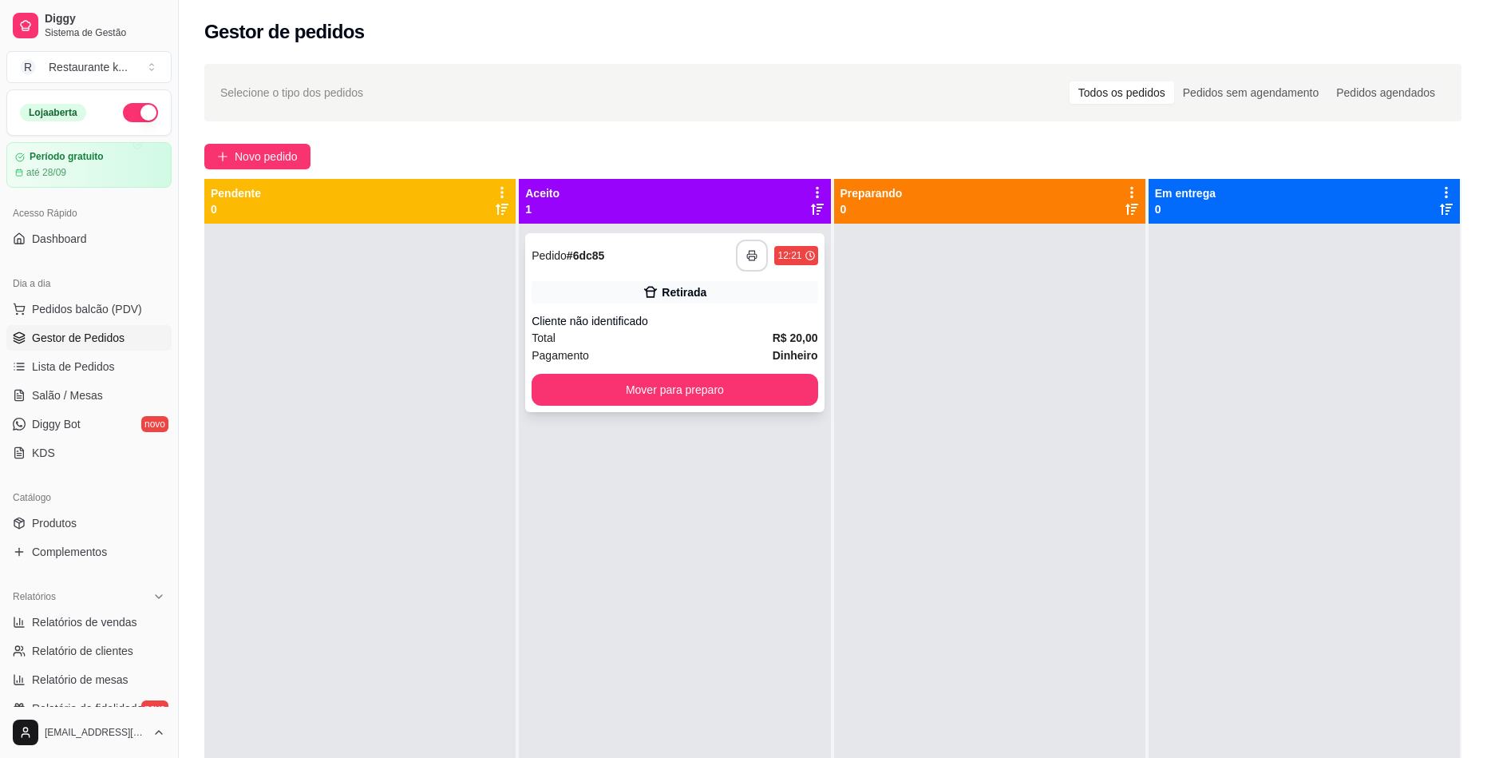
click at [753, 255] on icon "button" at bounding box center [751, 255] width 11 height 11
